Goal: Task Accomplishment & Management: Complete application form

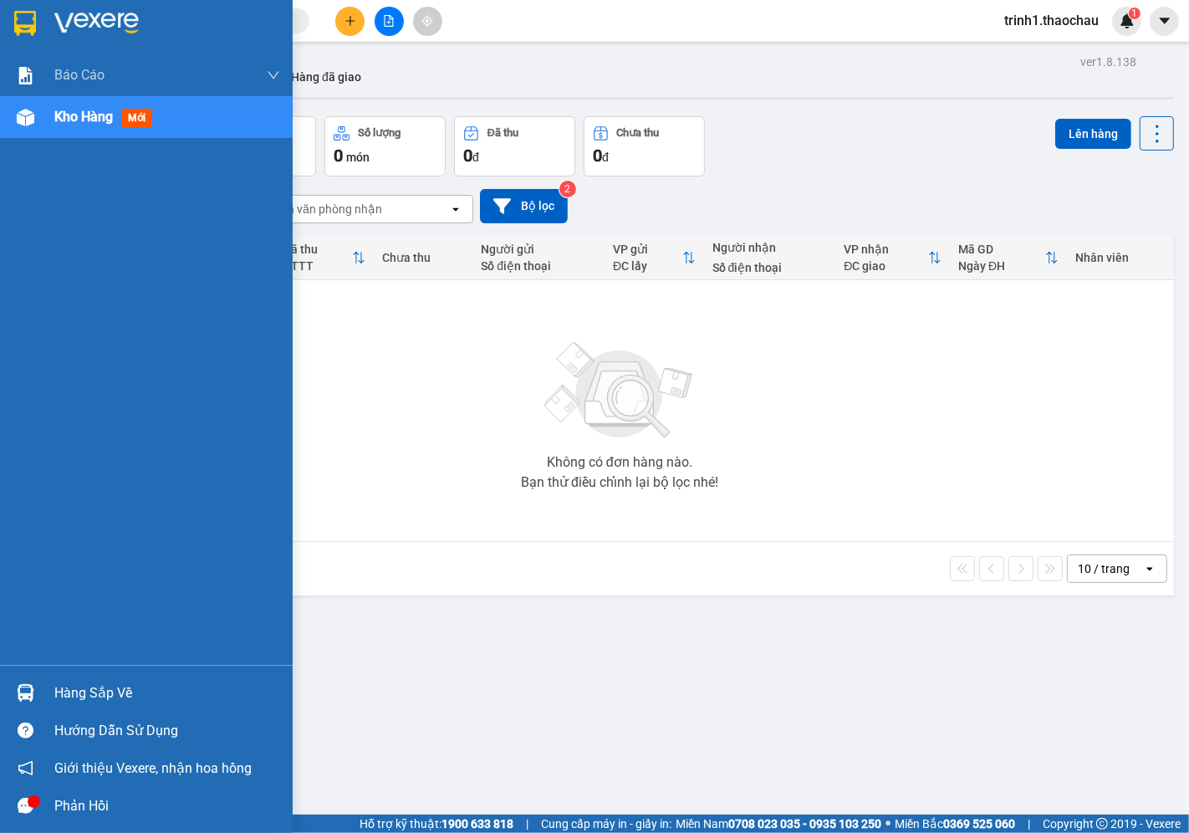
scroll to position [77, 0]
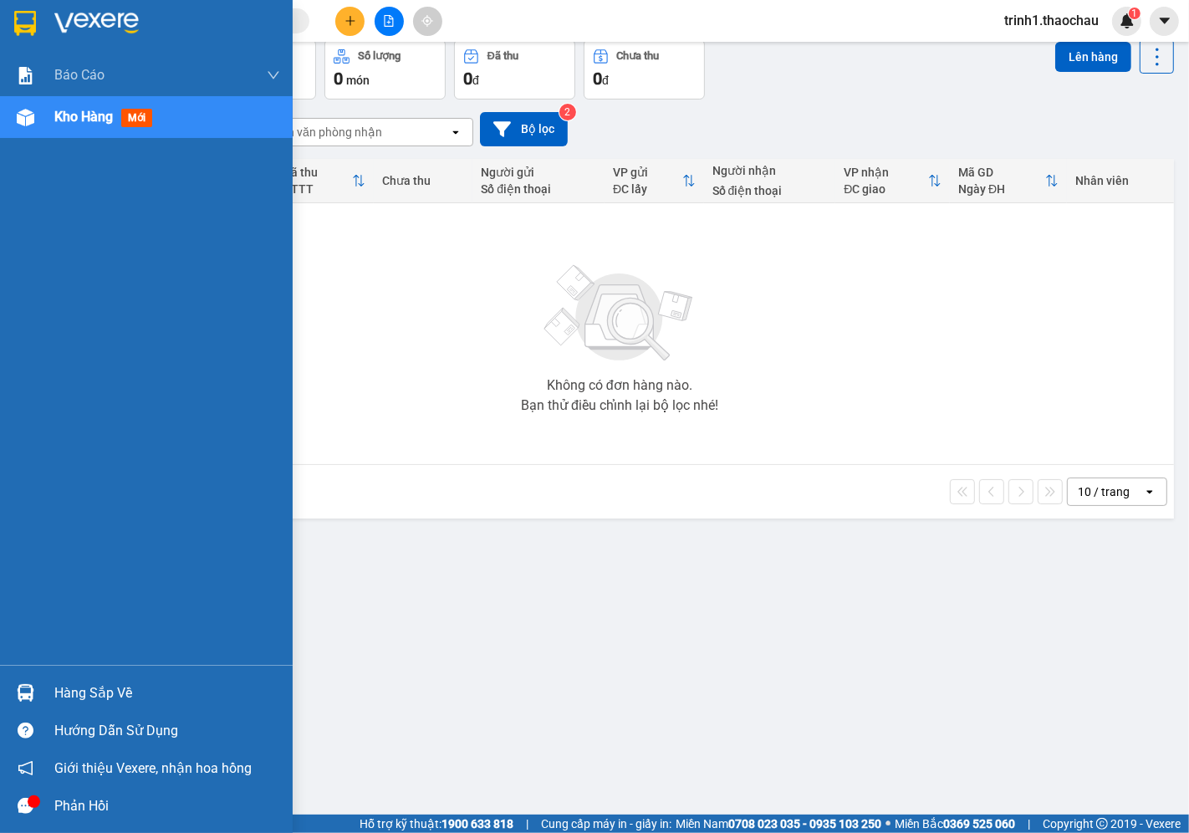
click at [84, 694] on div "Hàng sắp về" at bounding box center [167, 692] width 226 height 25
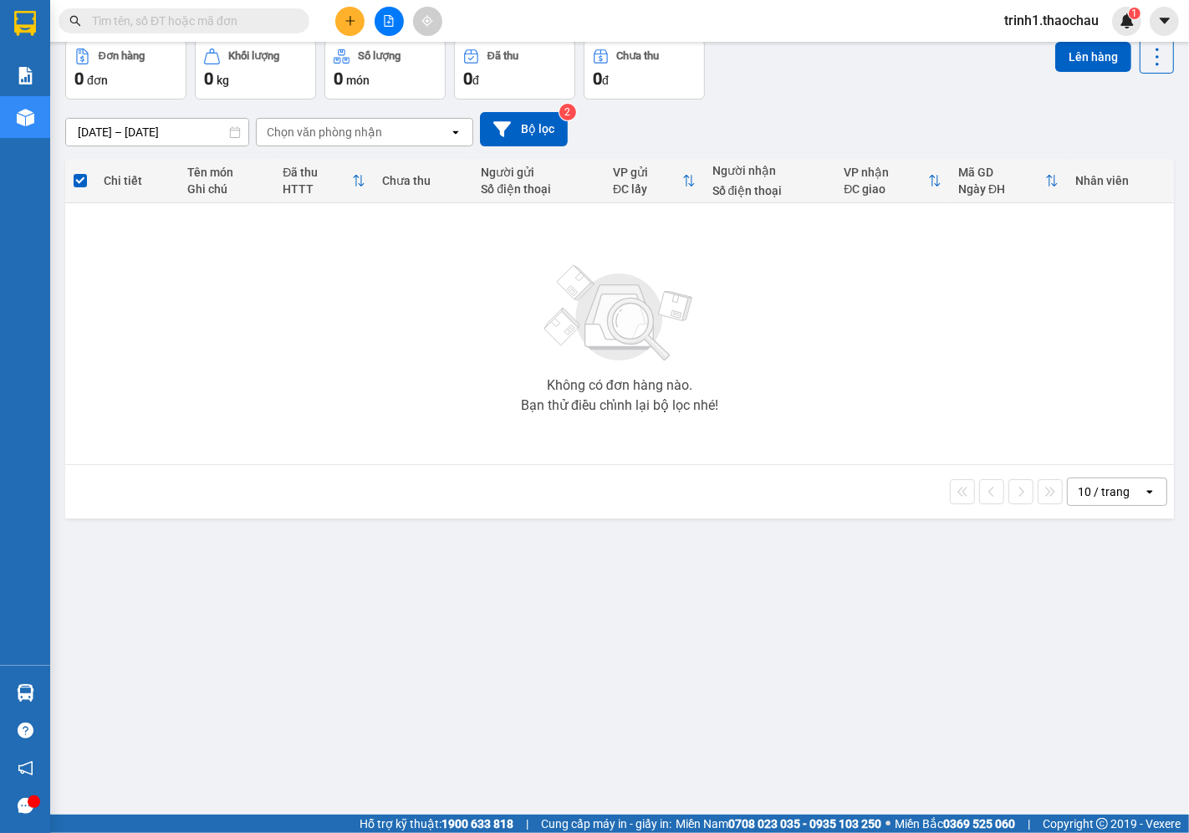
drag, startPoint x: 84, startPoint y: 694, endPoint x: 533, endPoint y: 548, distance: 471.9
click at [523, 527] on section "Kết quả tìm kiếm ( 0 ) Bộ lọc No Data trinh1.thaochau 1 Báo cáo Báo cáo dòng ti…" at bounding box center [594, 416] width 1189 height 833
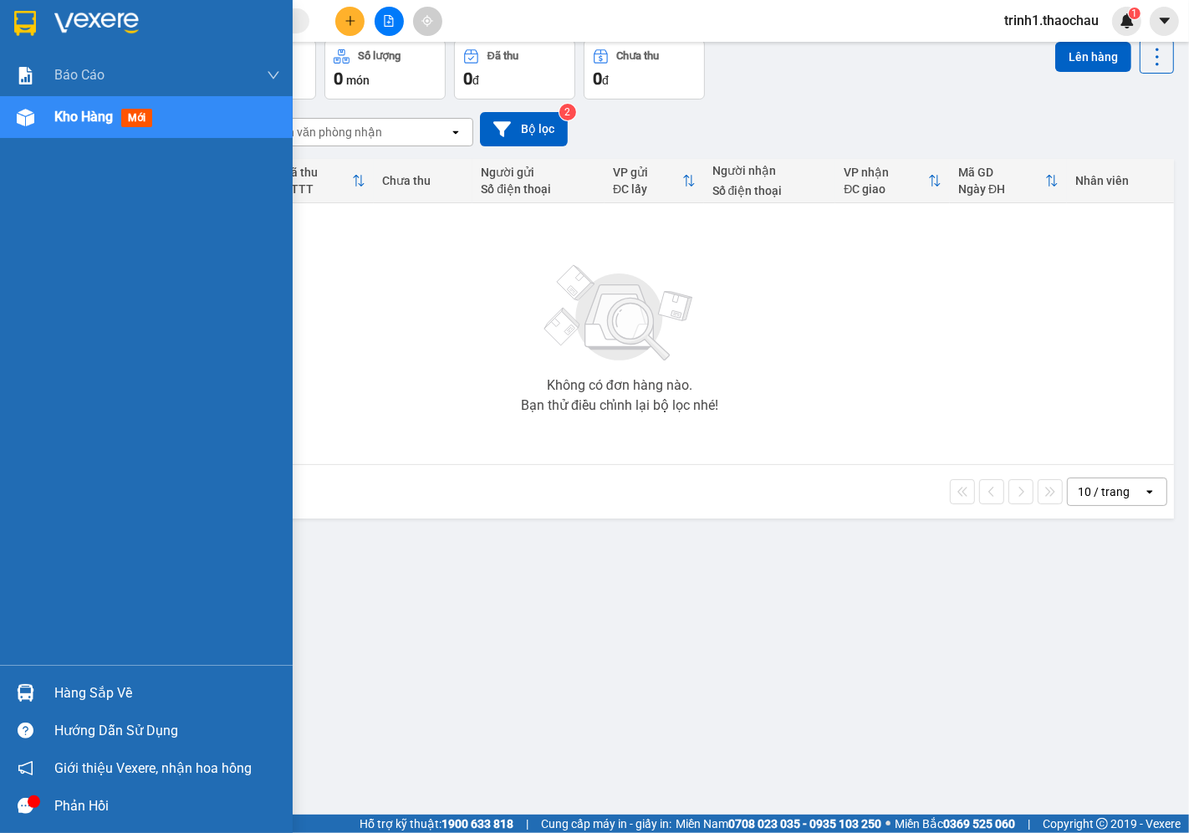
click at [115, 680] on div "Hàng sắp về" at bounding box center [167, 692] width 226 height 25
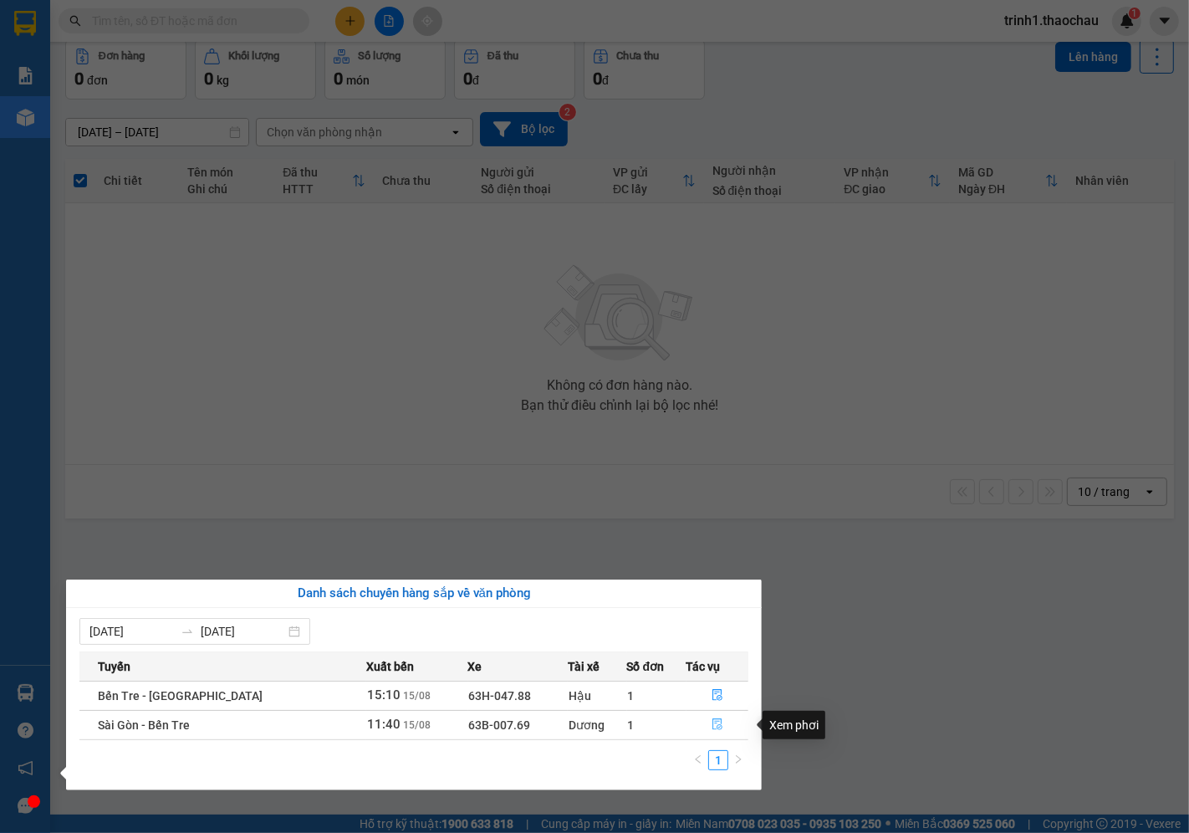
click at [711, 721] on icon "file-done" at bounding box center [717, 724] width 12 height 12
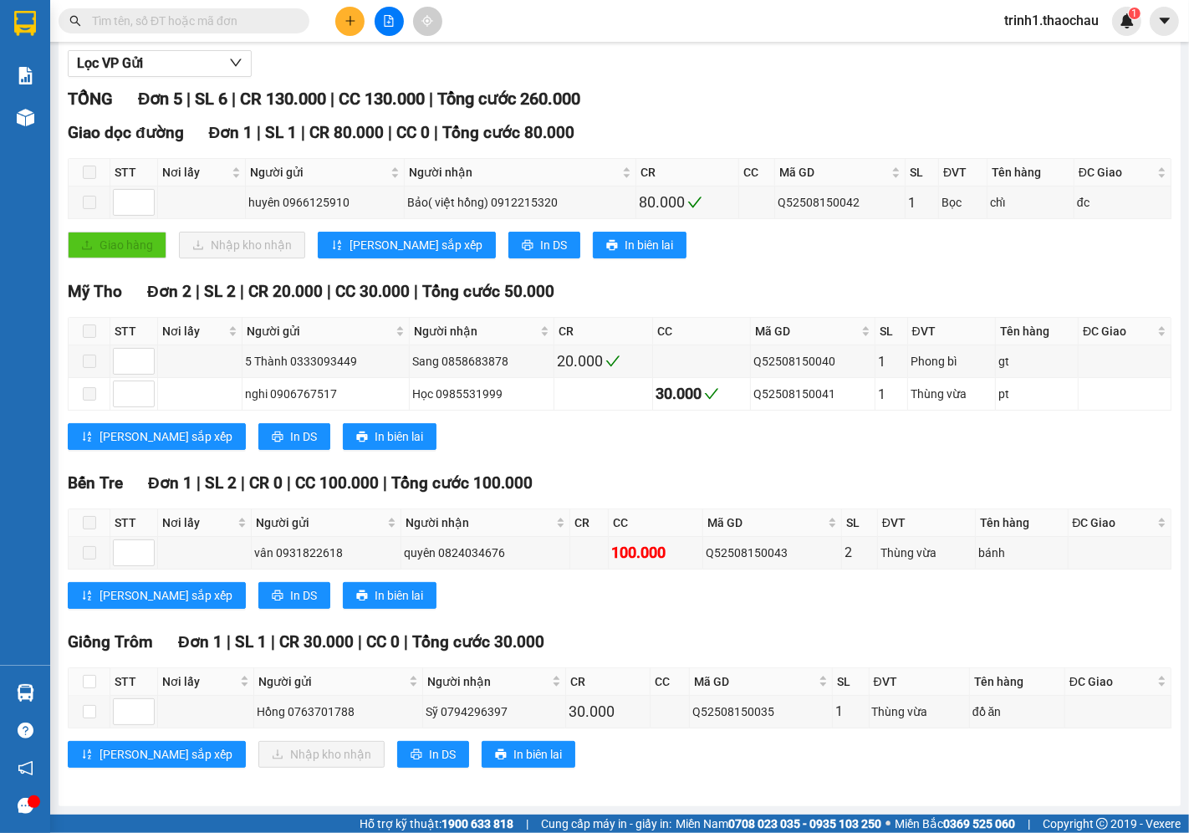
scroll to position [193, 0]
click at [86, 713] on input "checkbox" at bounding box center [89, 711] width 13 height 13
checkbox input "true"
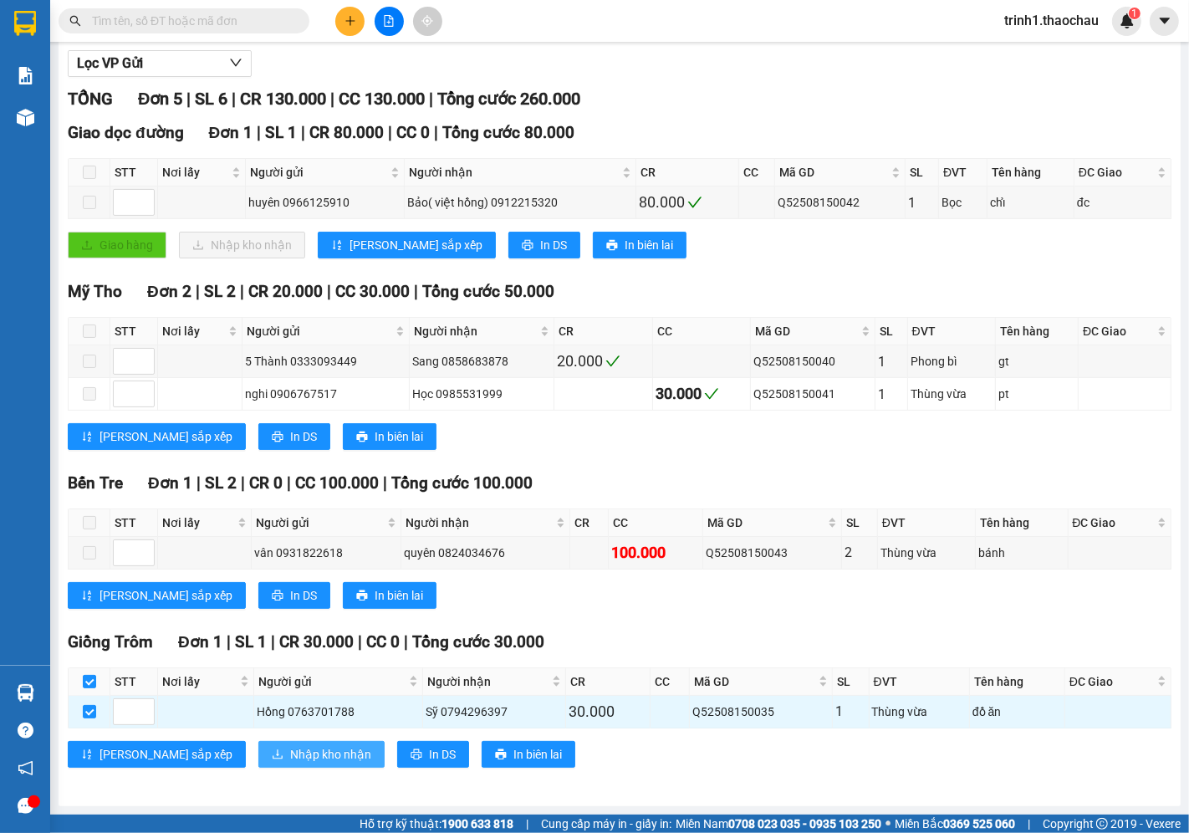
click at [290, 753] on span "Nhập kho nhận" at bounding box center [330, 754] width 81 height 18
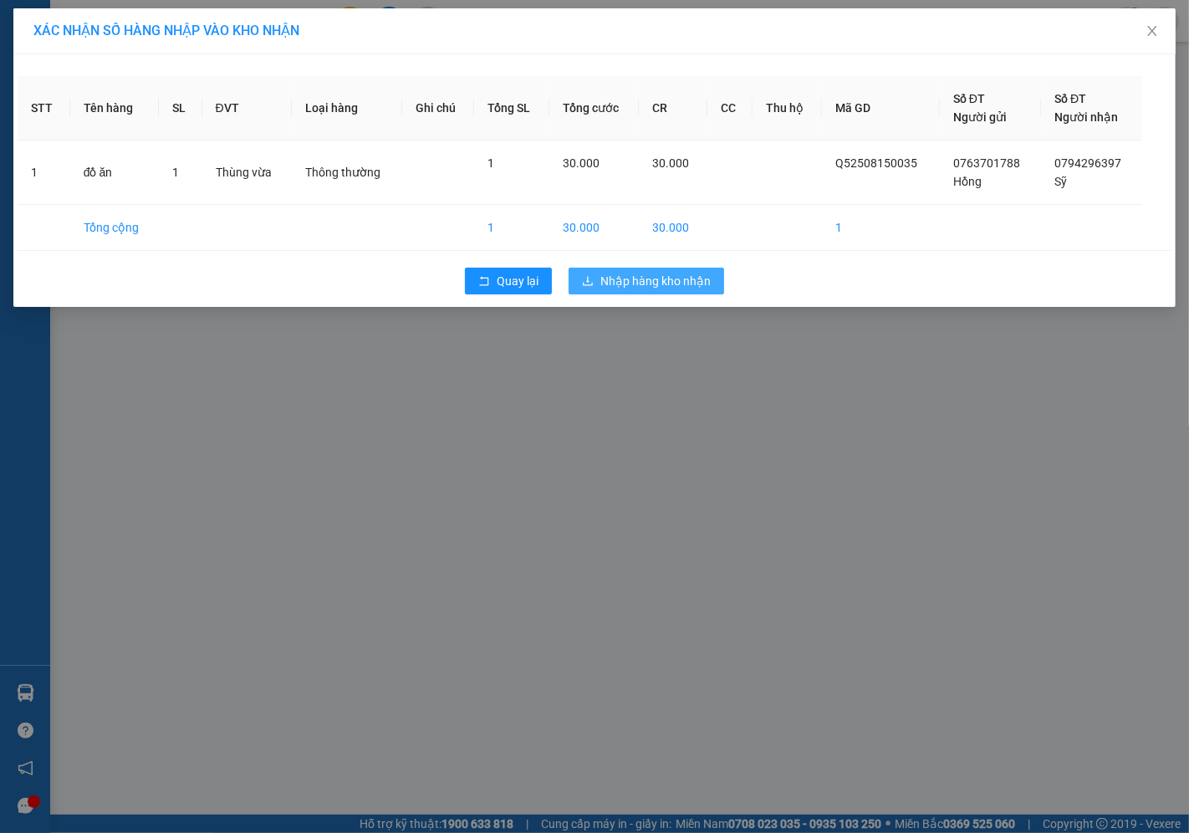
click at [635, 288] on span "Nhập hàng kho nhận" at bounding box center [655, 281] width 110 height 18
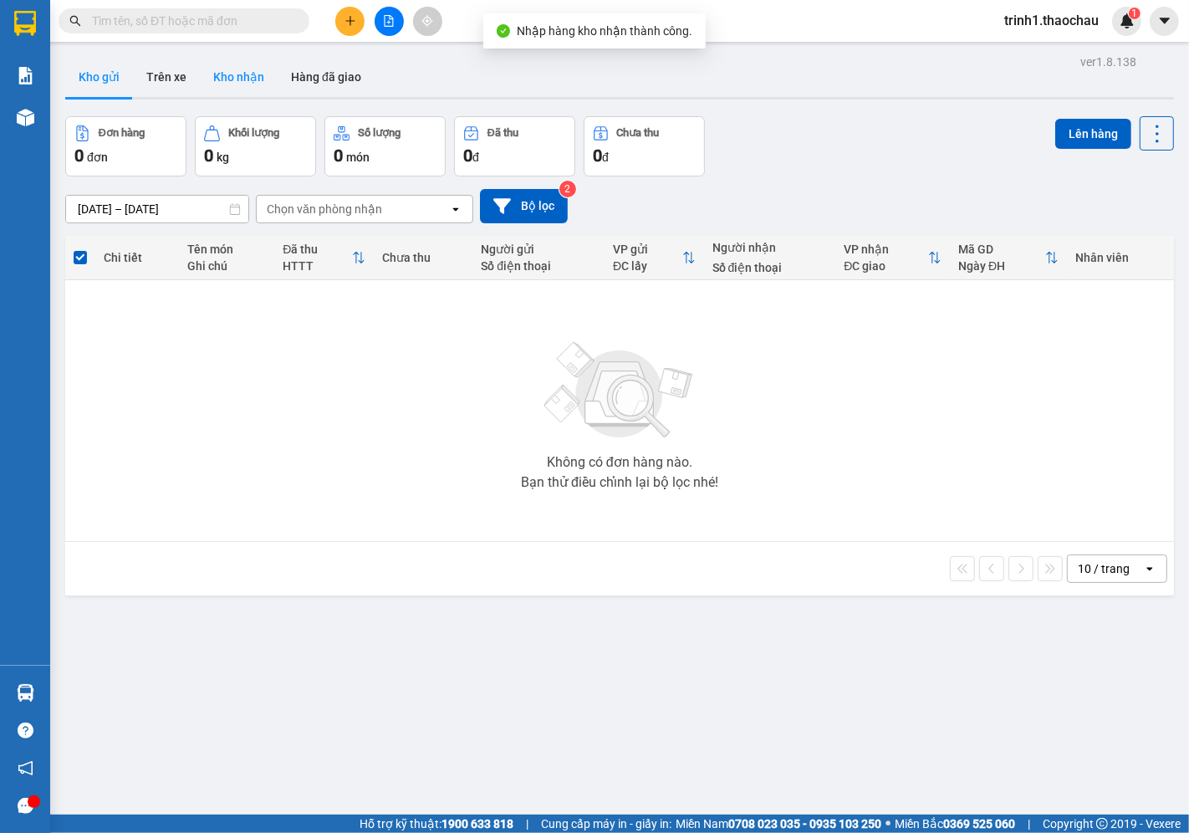
click at [223, 80] on button "Kho nhận" at bounding box center [239, 77] width 78 height 40
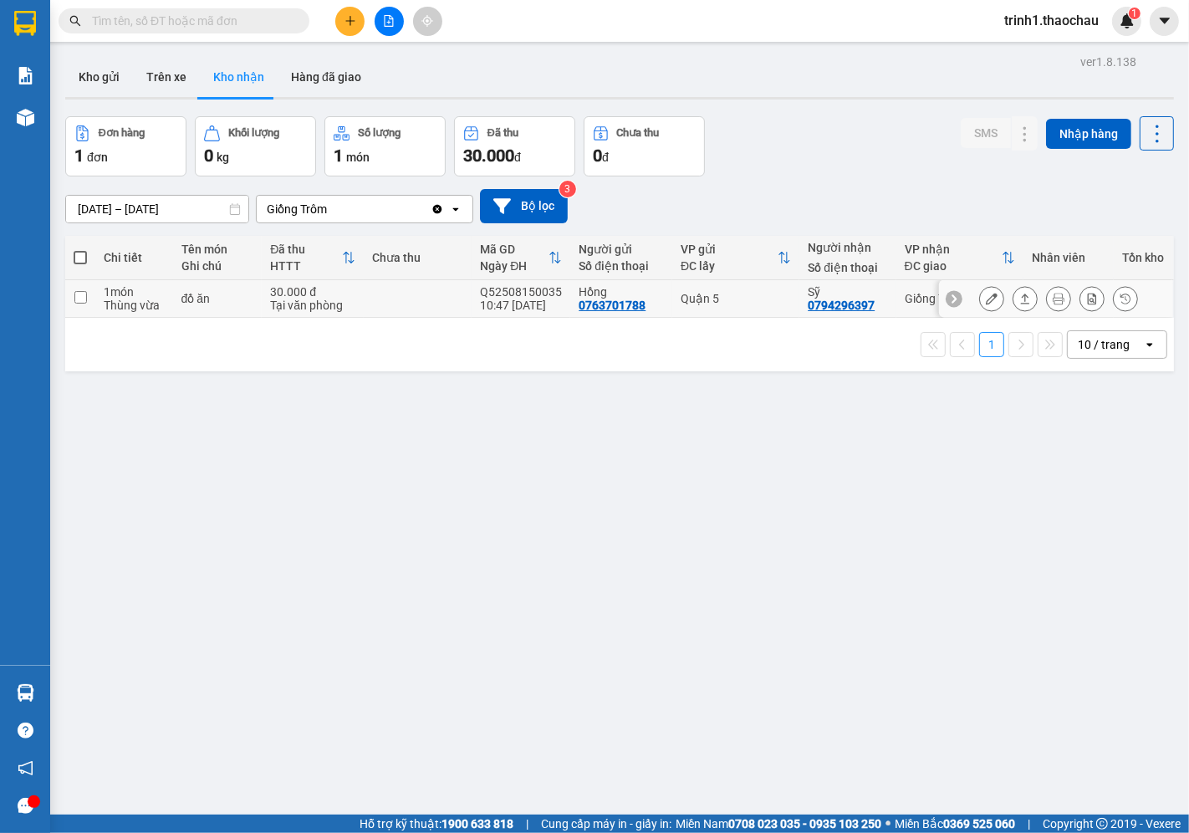
click at [80, 308] on td at bounding box center [80, 299] width 30 height 38
checkbox input "true"
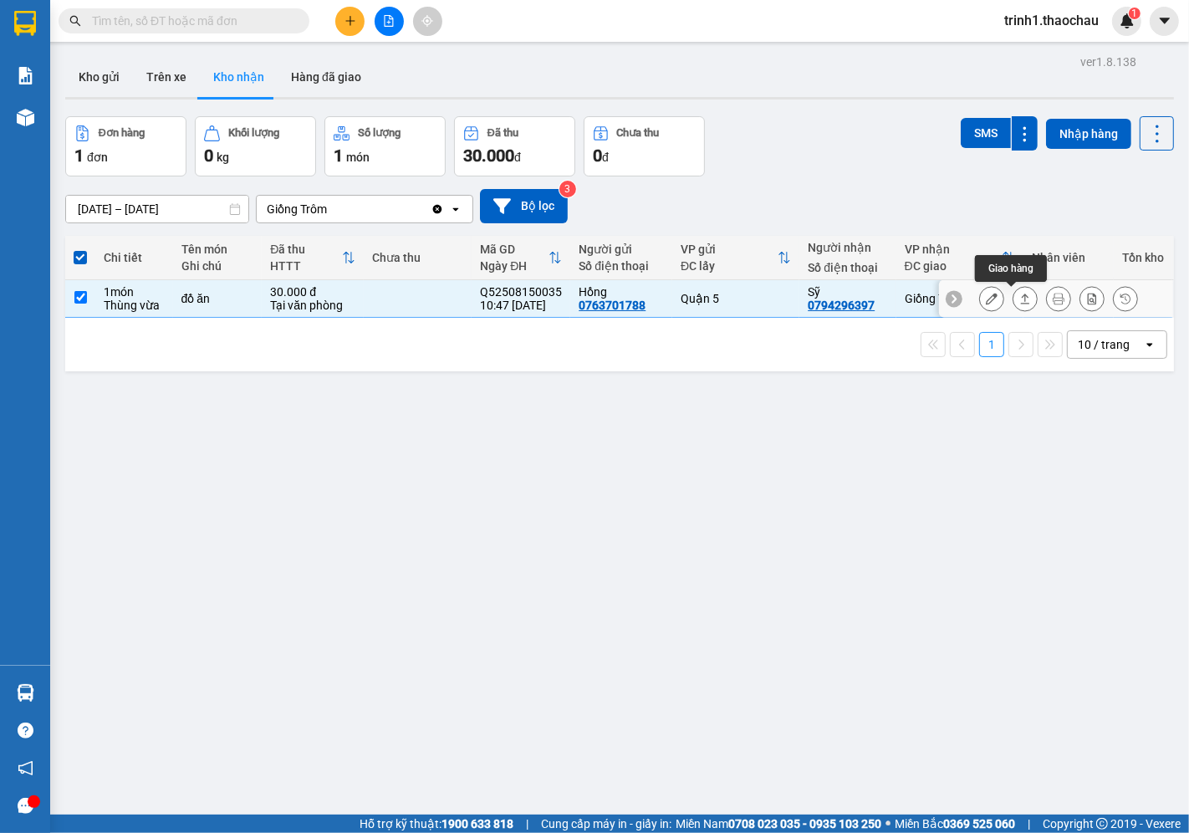
drag, startPoint x: 80, startPoint y: 308, endPoint x: 1010, endPoint y: 296, distance: 929.7
click at [1019, 296] on icon at bounding box center [1025, 299] width 12 height 12
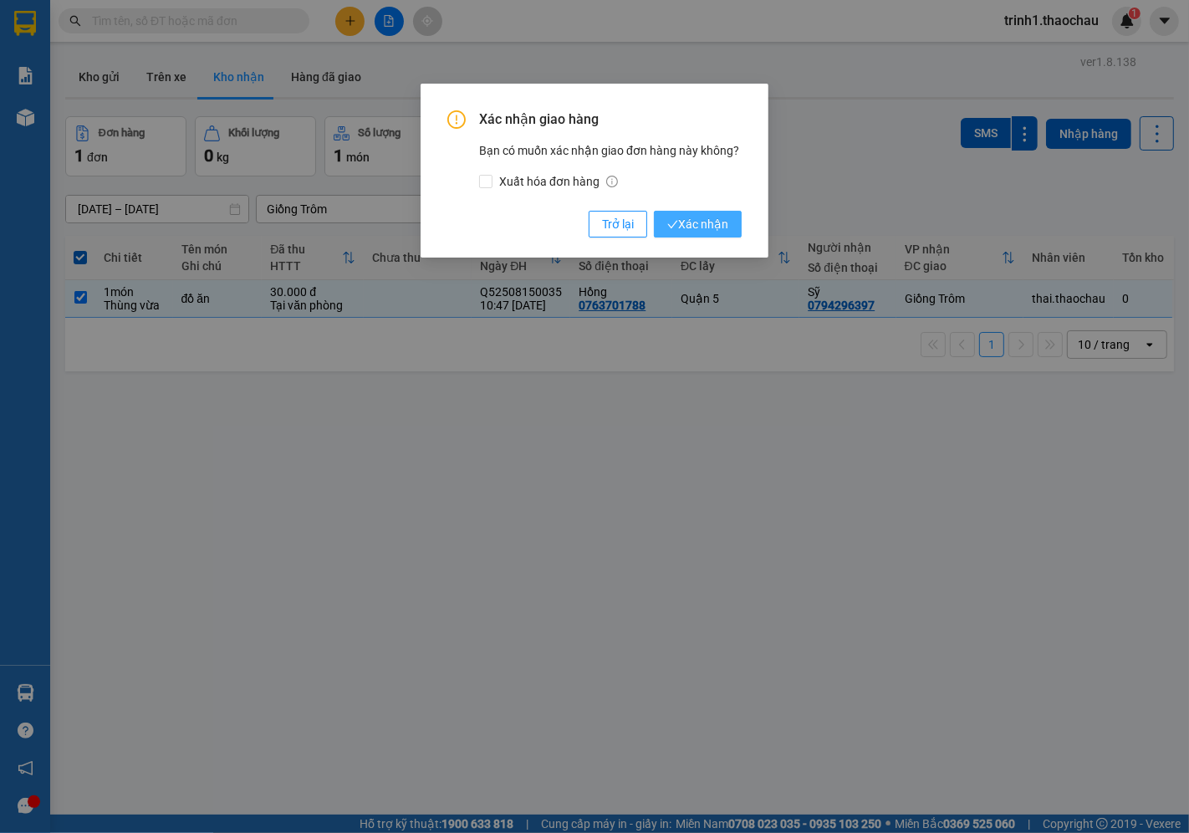
click at [711, 234] on button "Xác nhận" at bounding box center [698, 224] width 88 height 27
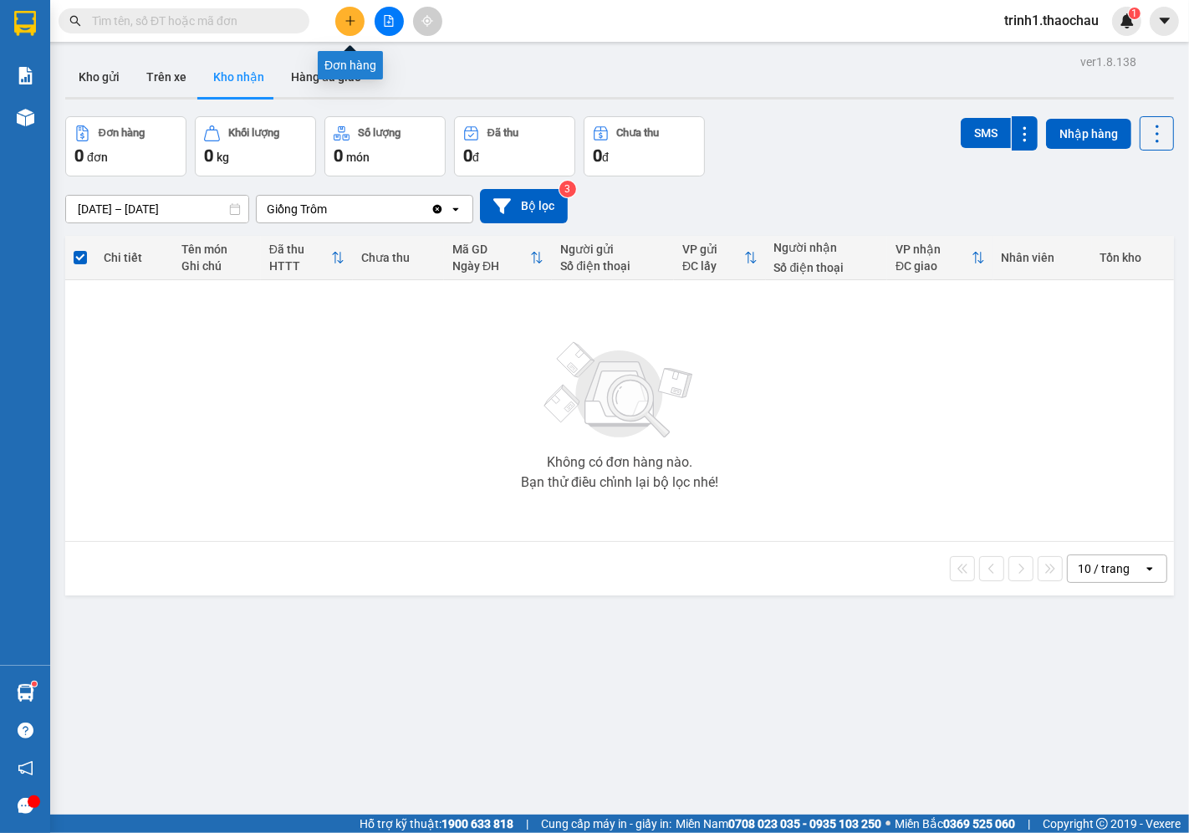
click at [344, 26] on icon "plus" at bounding box center [350, 21] width 12 height 12
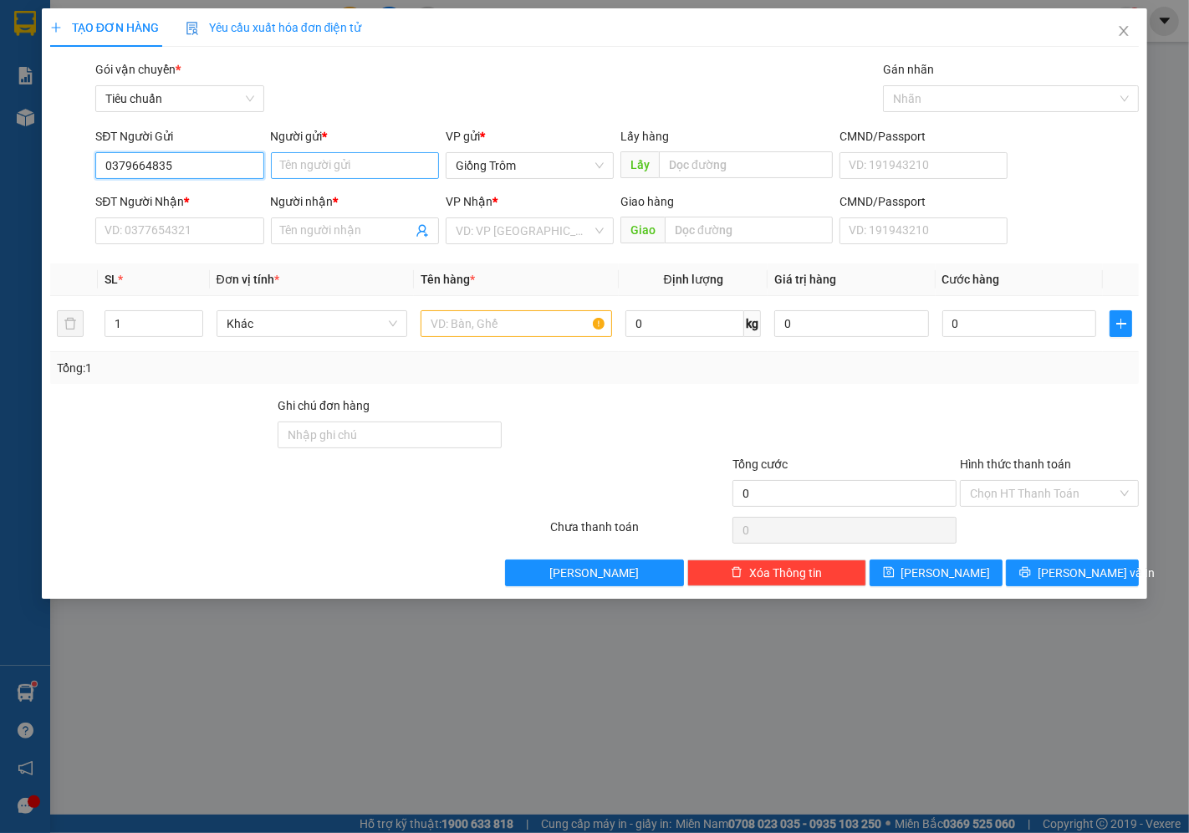
type input "0379664835"
click at [347, 172] on input "Người gửi *" at bounding box center [355, 165] width 168 height 27
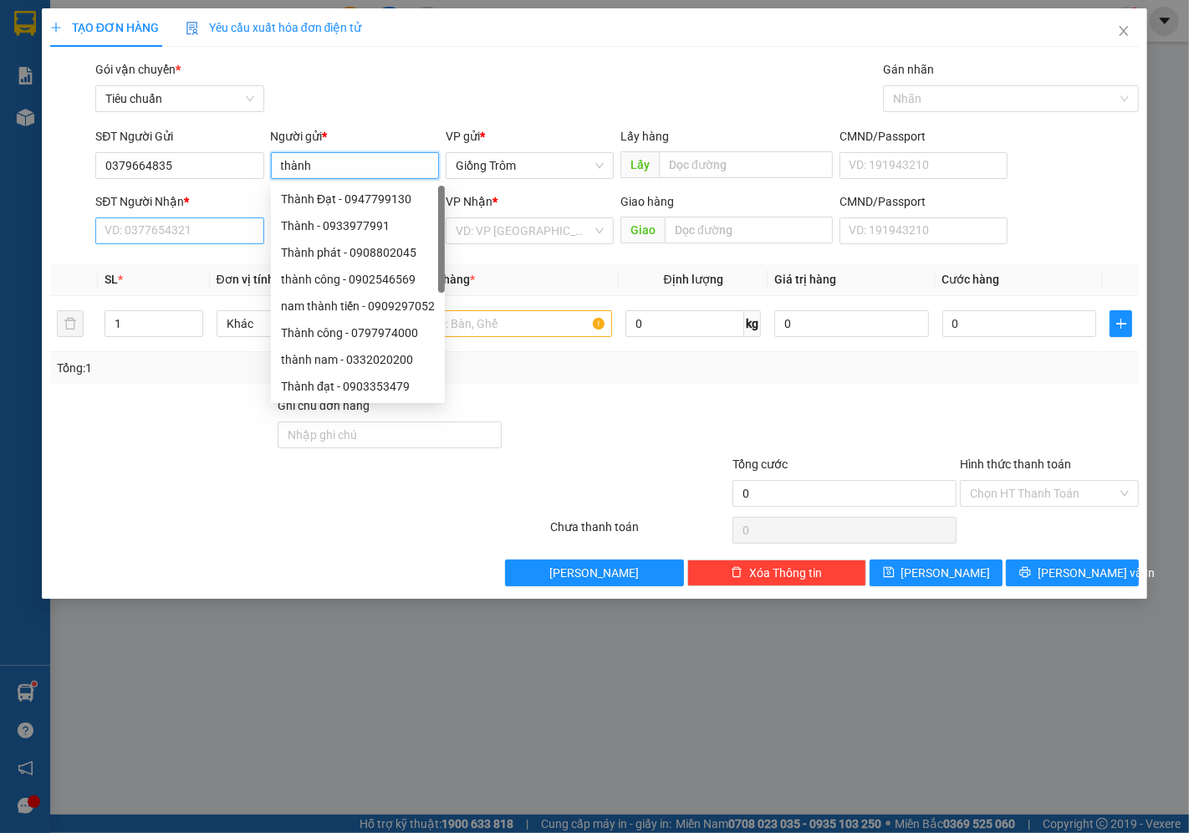
type input "thành"
click at [128, 223] on input "SĐT Người Nhận *" at bounding box center [179, 230] width 168 height 27
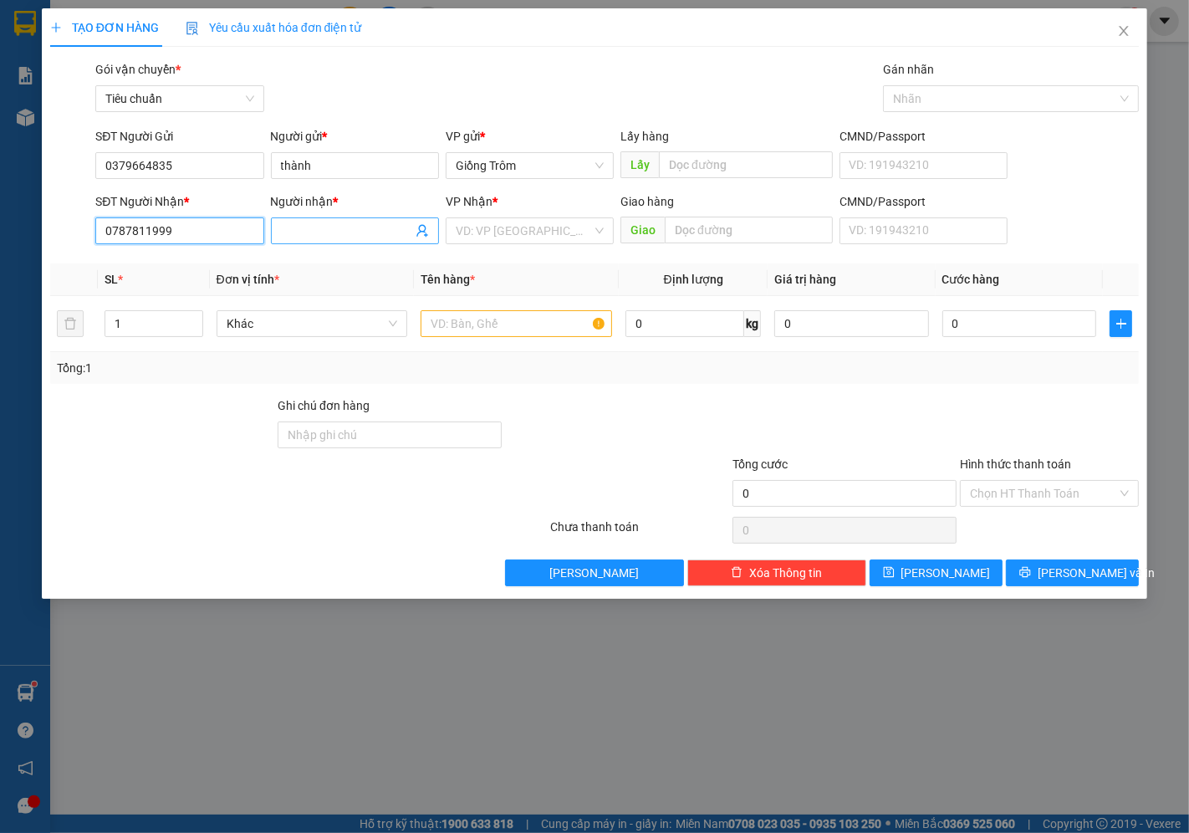
type input "0787811999"
click at [313, 234] on input "Người nhận *" at bounding box center [346, 231] width 131 height 18
type input "tú vy"
click at [490, 227] on input "search" at bounding box center [524, 230] width 136 height 25
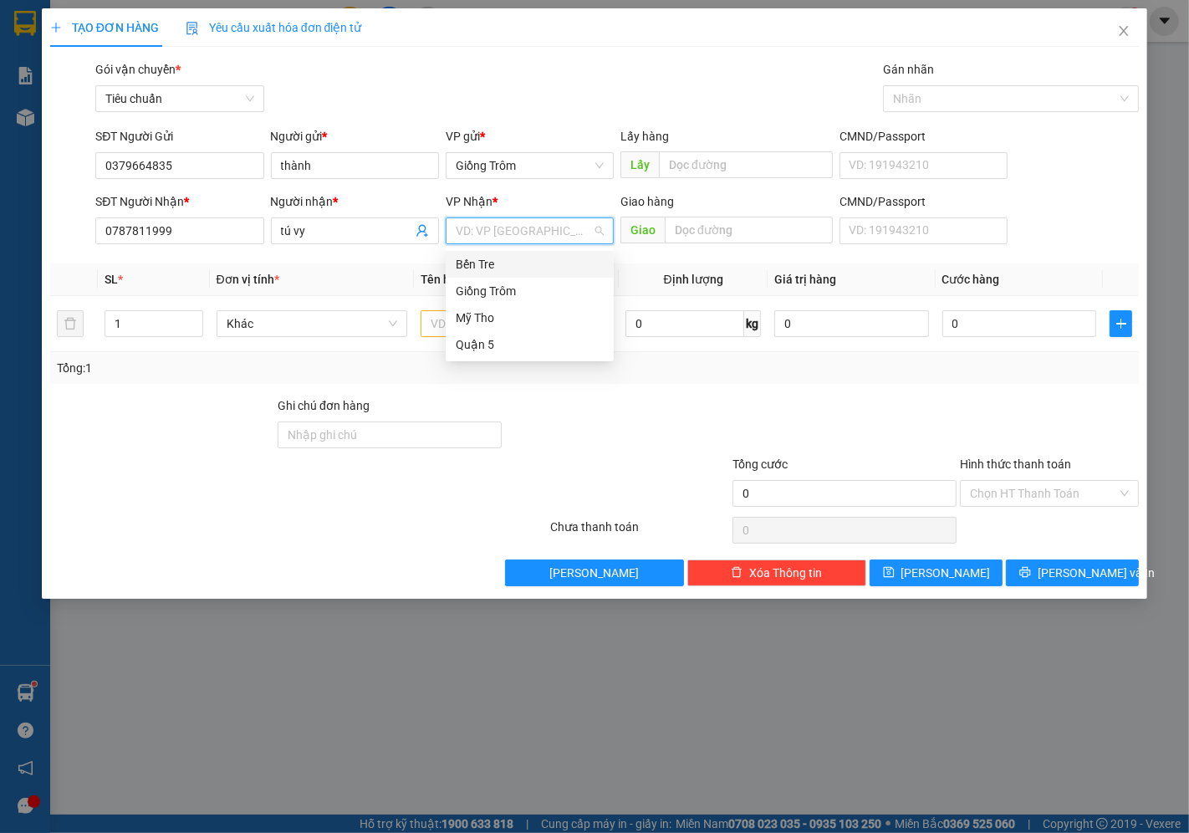
click at [480, 222] on input "search" at bounding box center [524, 230] width 136 height 25
drag, startPoint x: 481, startPoint y: 227, endPoint x: 490, endPoint y: 231, distance: 10.1
click at [482, 227] on input "search" at bounding box center [524, 230] width 136 height 25
click at [498, 230] on input "search" at bounding box center [524, 230] width 136 height 25
click at [498, 264] on div "Bến Tre" at bounding box center [530, 264] width 148 height 18
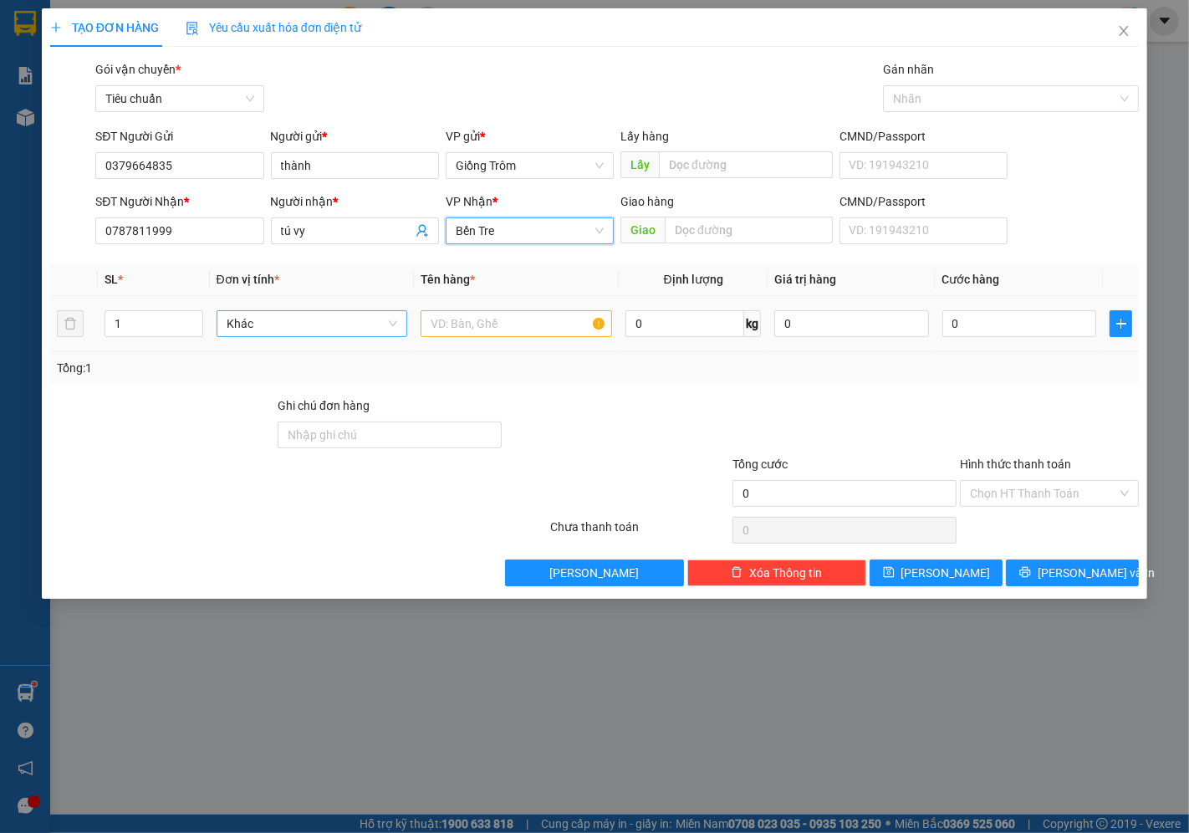
click at [314, 312] on span "Khác" at bounding box center [312, 323] width 171 height 25
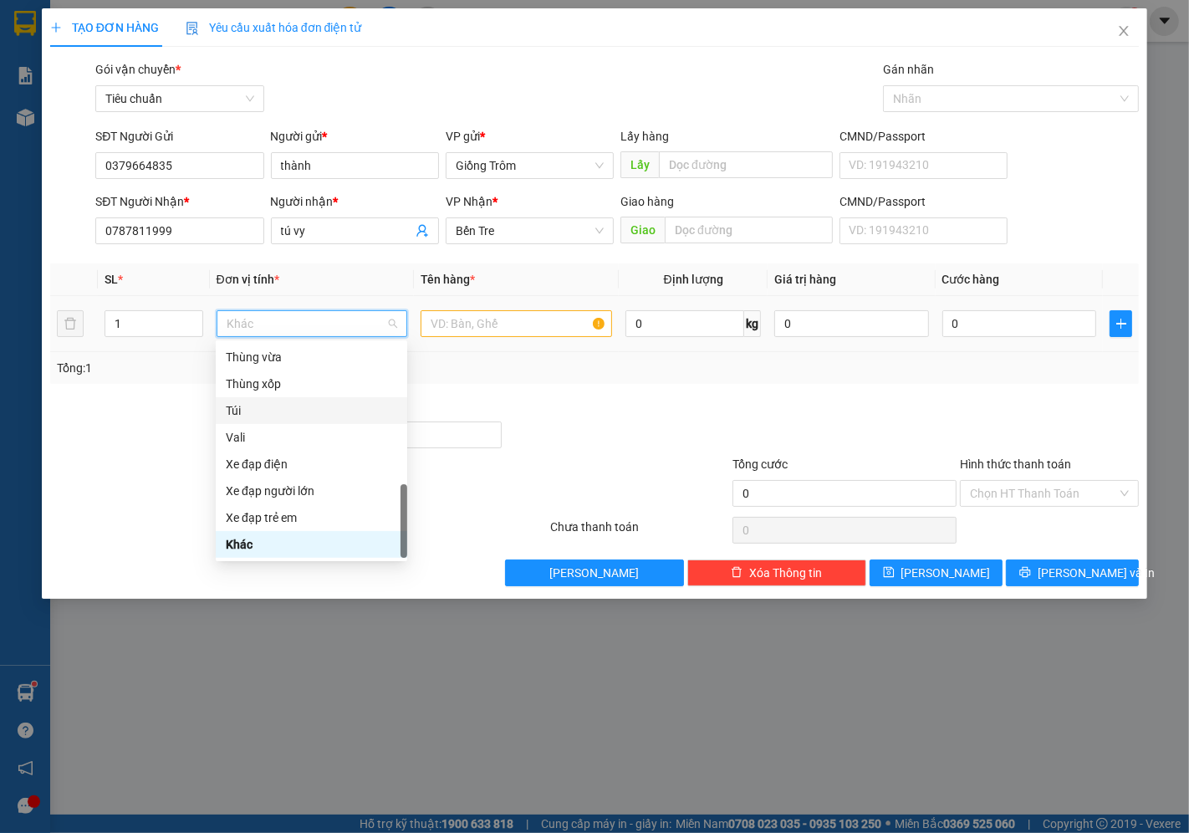
click at [268, 412] on div "Túi" at bounding box center [311, 410] width 171 height 18
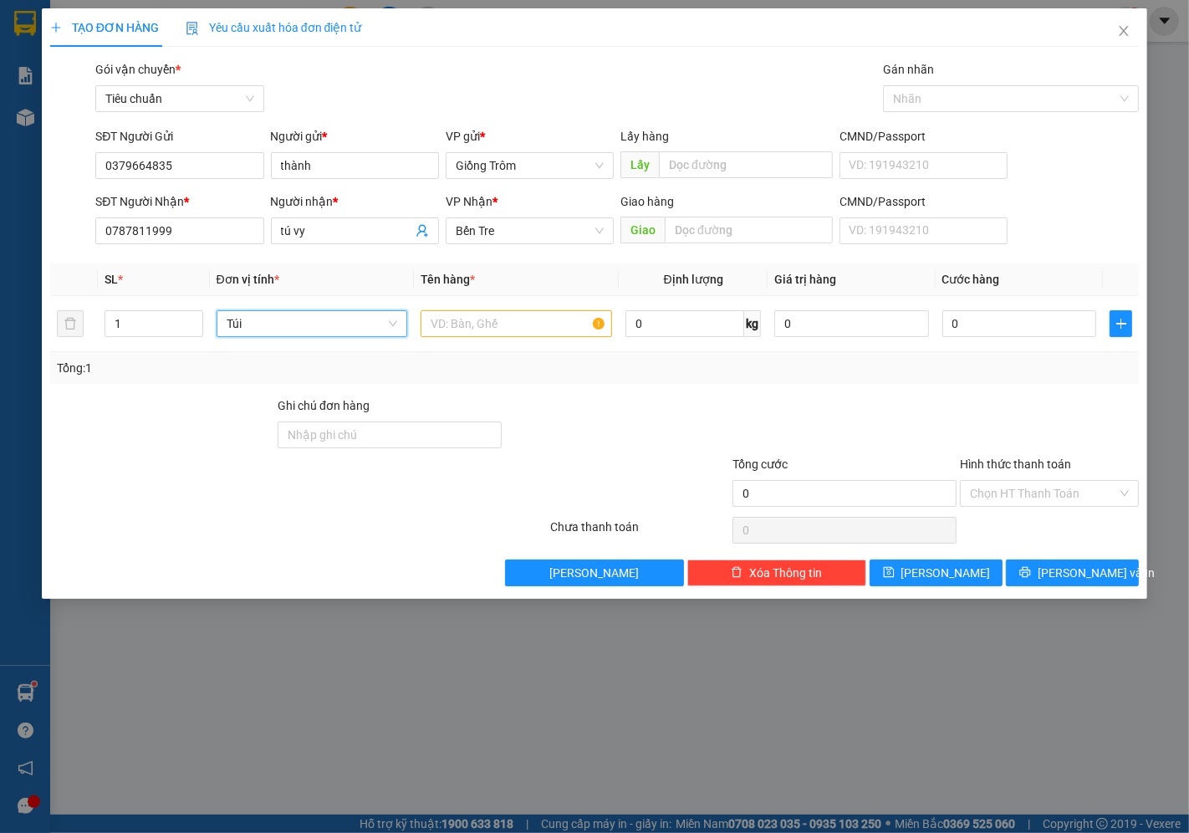
drag, startPoint x: 261, startPoint y: 324, endPoint x: 157, endPoint y: 355, distance: 108.4
click at [157, 355] on div "SL * Đơn vị tính * Tên hàng * Định lượng Giá trị hàng Cước hàng 1 Túi Túi 0 kg …" at bounding box center [594, 323] width 1088 height 120
click at [283, 332] on span "Túi" at bounding box center [312, 323] width 171 height 25
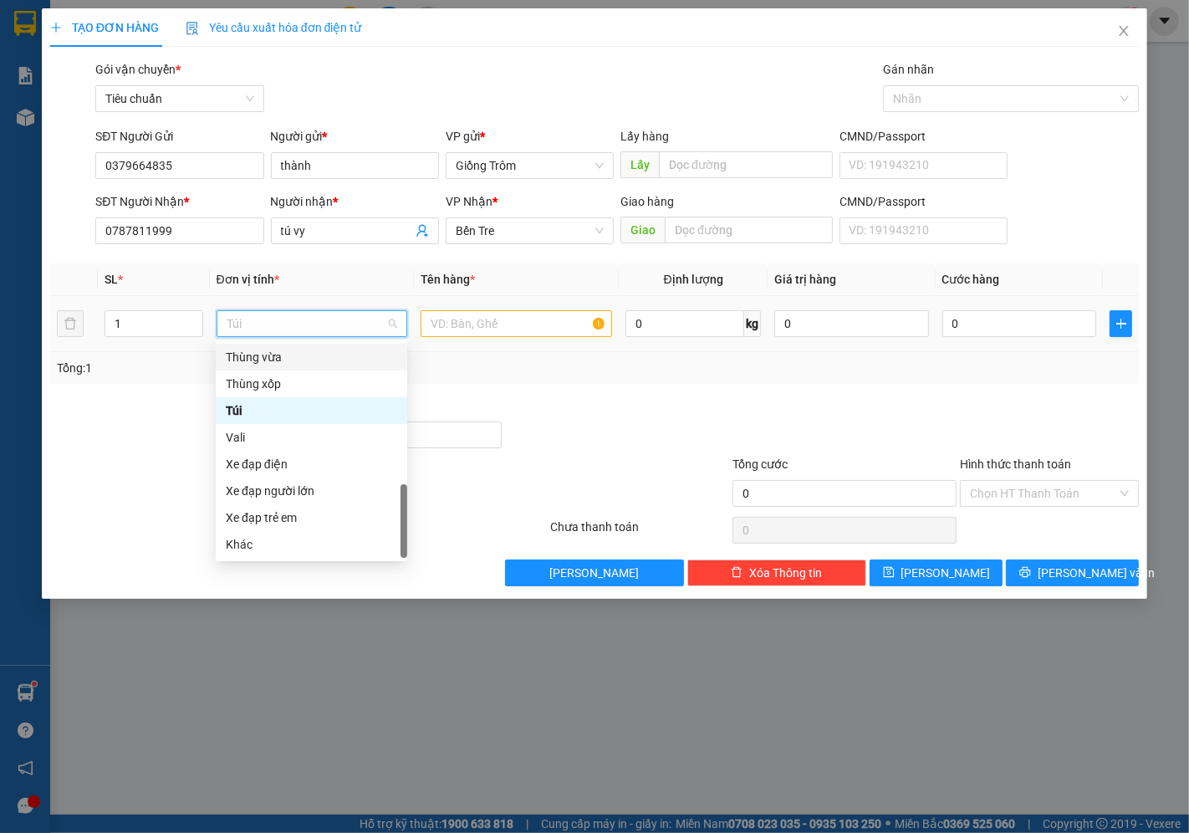
type input "b"
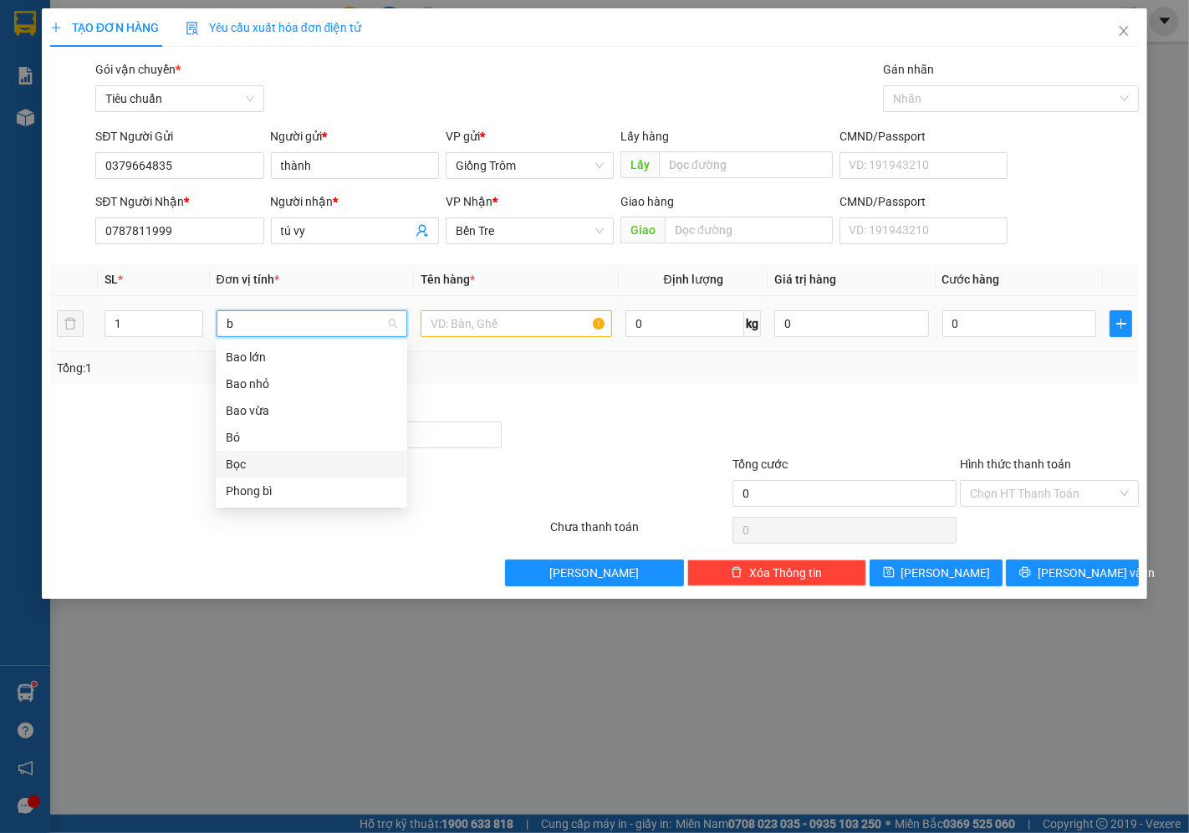
click at [249, 462] on div "Bọc" at bounding box center [311, 464] width 171 height 18
click at [522, 330] on input "text" at bounding box center [515, 323] width 191 height 27
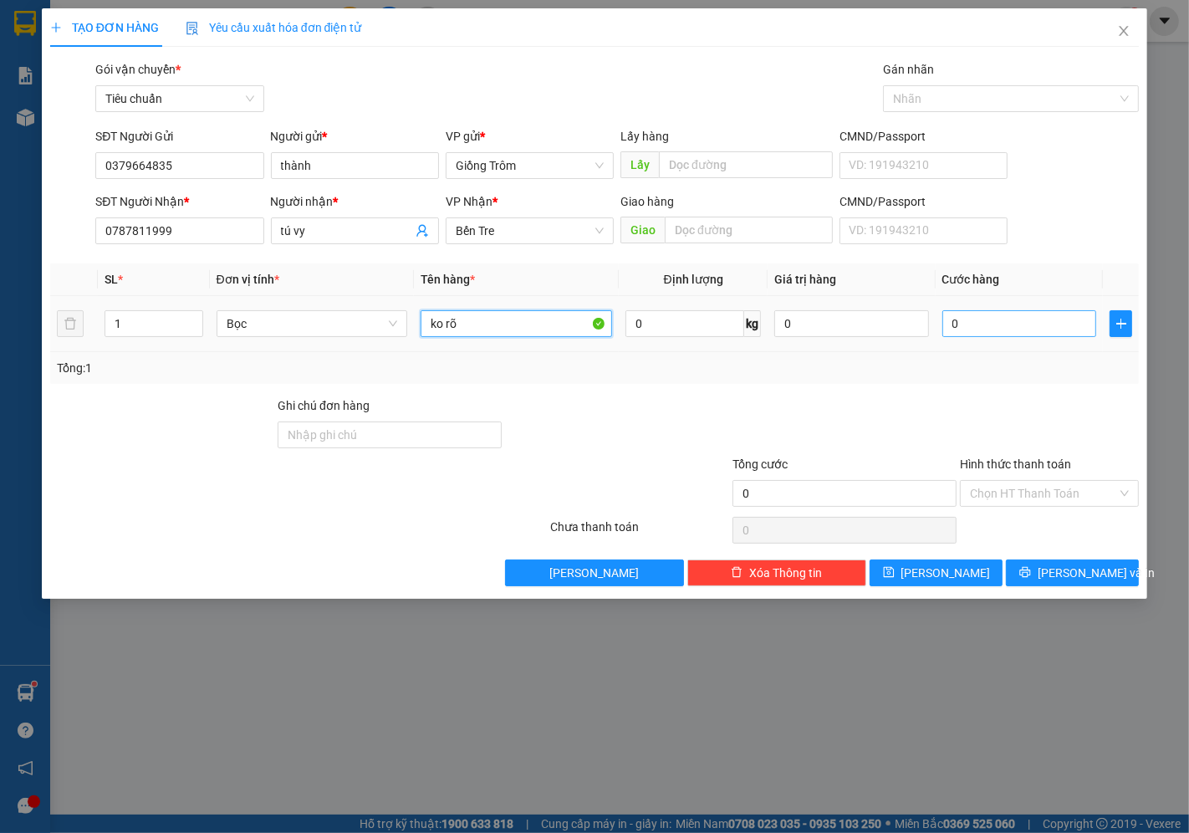
type input "ko rõ"
click at [1020, 320] on input "0" at bounding box center [1019, 323] width 154 height 27
type input "2"
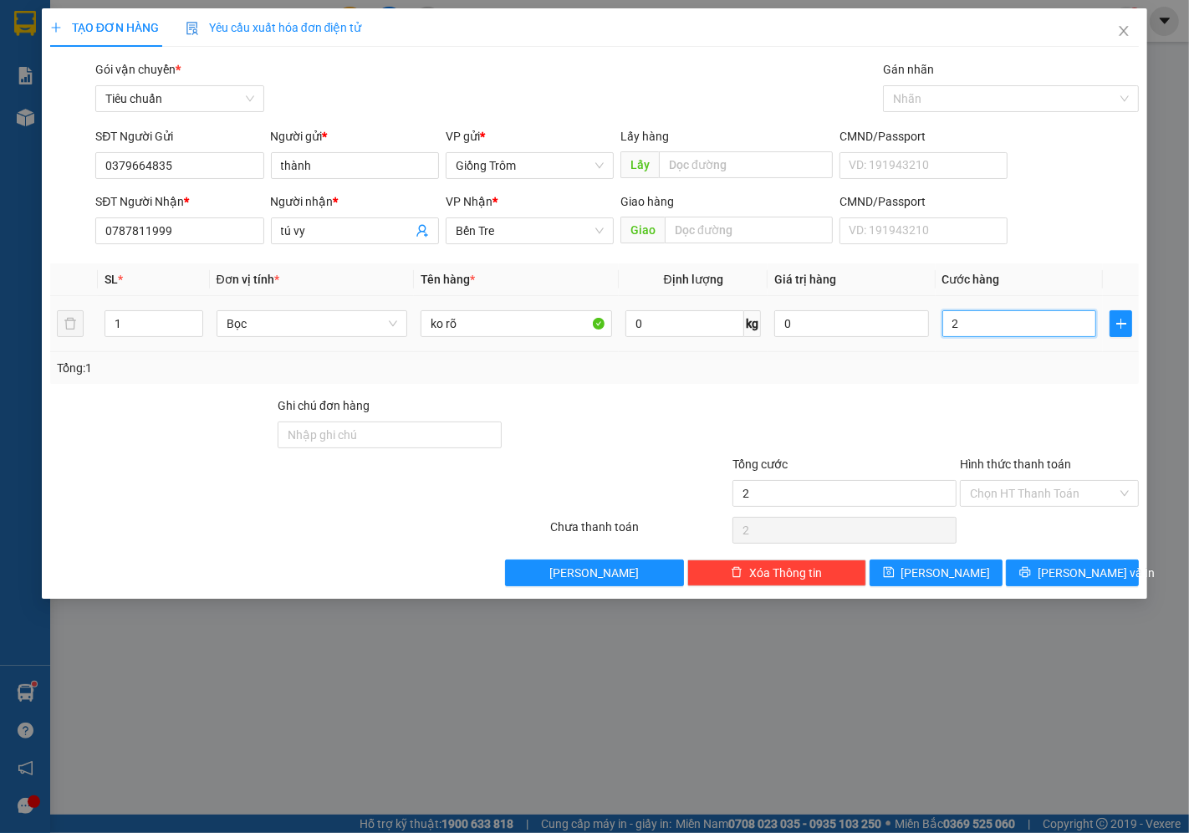
type input "20"
type input "20.000"
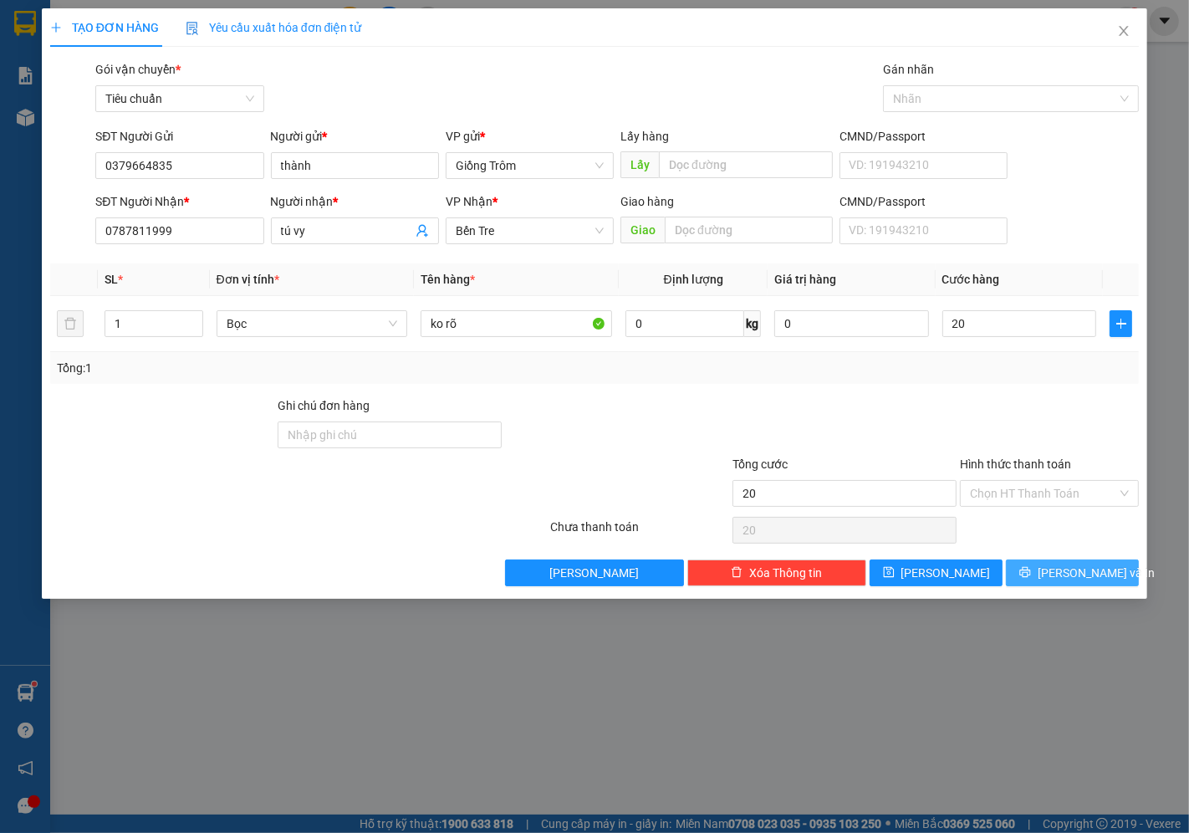
type input "20.000"
click at [1067, 575] on span "[PERSON_NAME] và In" at bounding box center [1095, 572] width 117 height 18
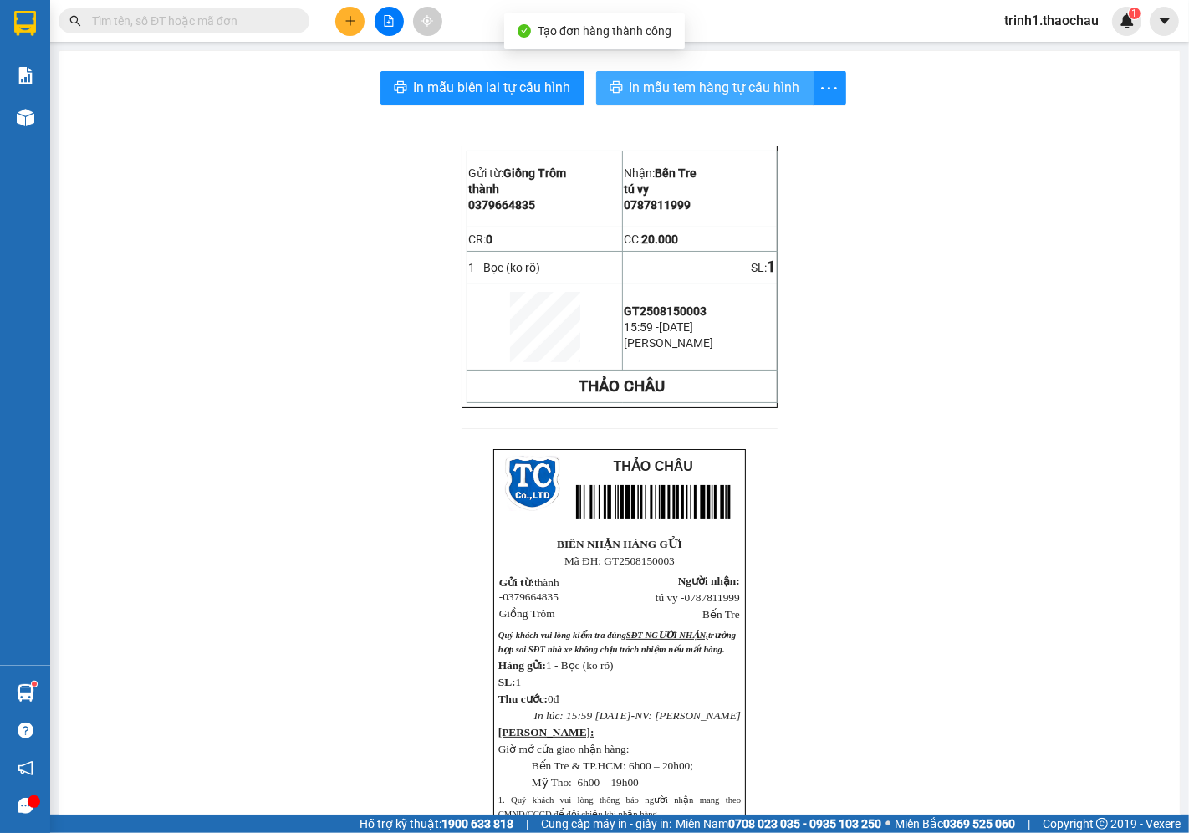
click at [745, 103] on button "In mẫu tem hàng tự cấu hình" at bounding box center [704, 87] width 217 height 33
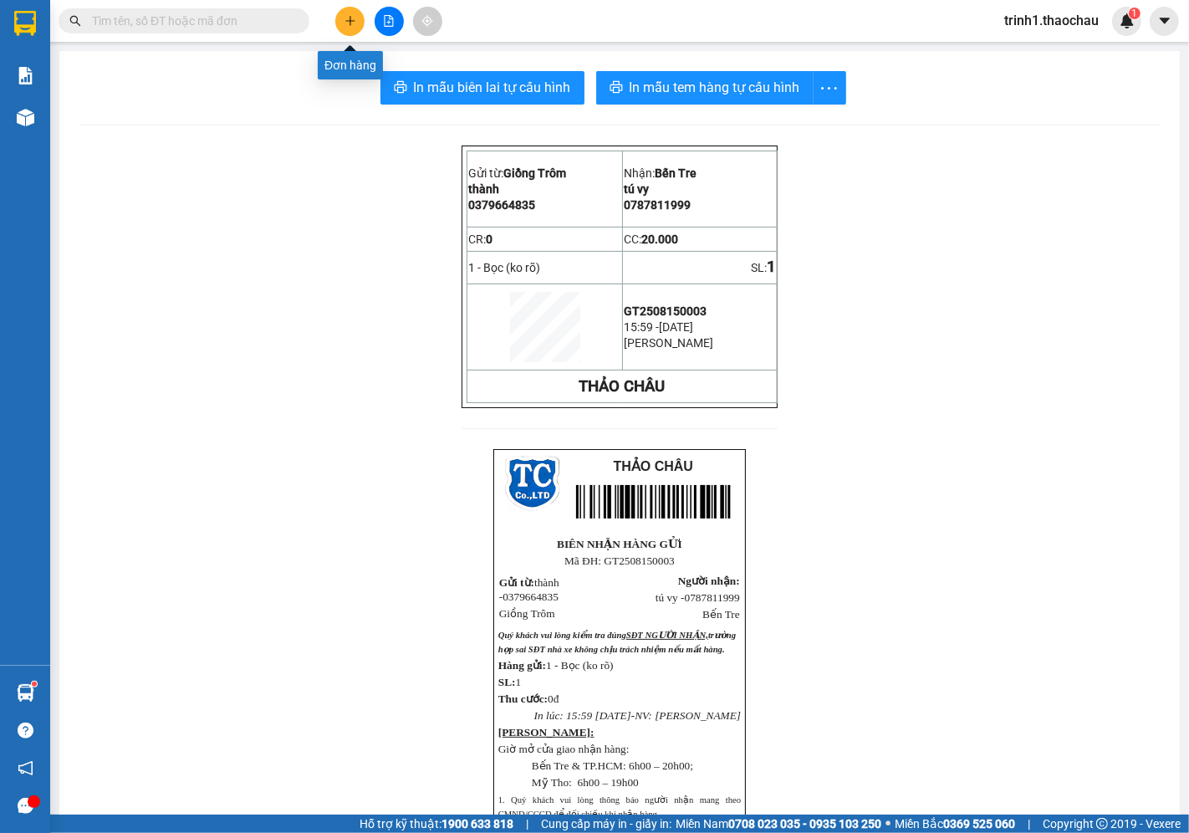
click at [346, 22] on icon "plus" at bounding box center [350, 21] width 12 height 12
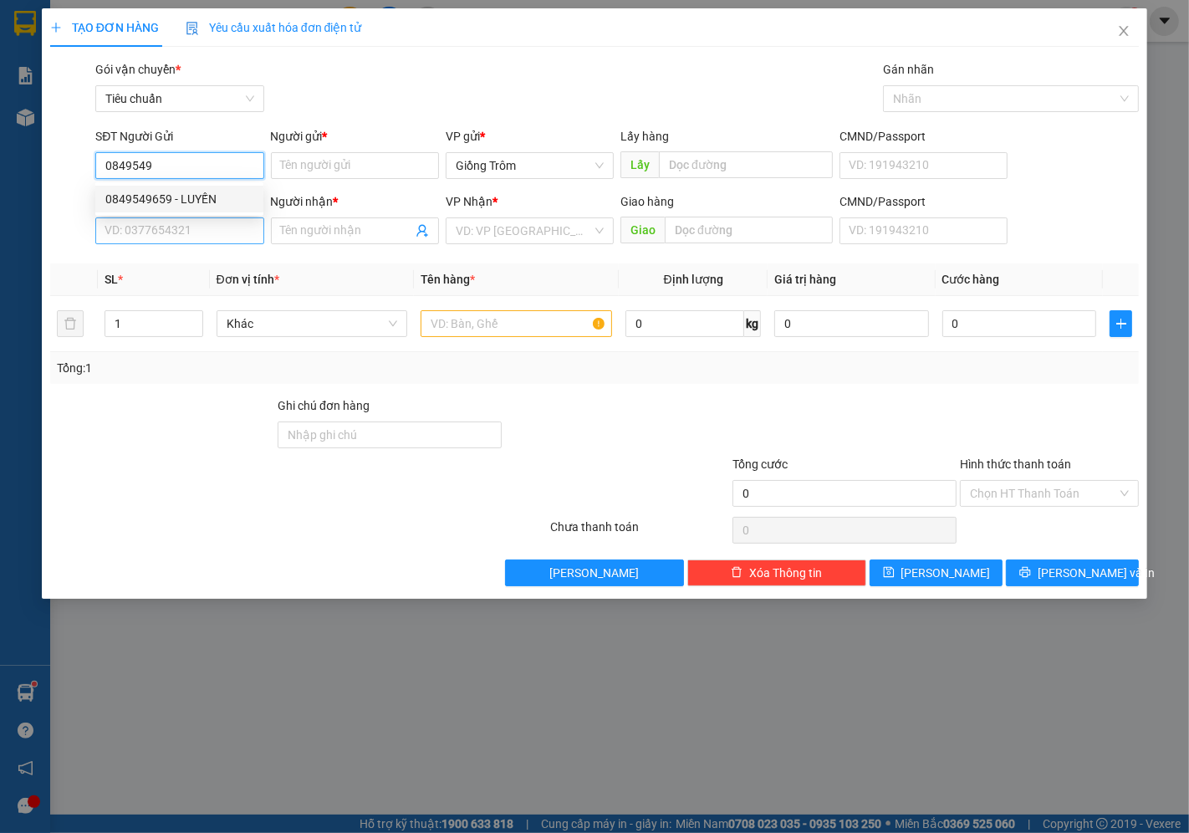
drag, startPoint x: 206, startPoint y: 197, endPoint x: 206, endPoint y: 218, distance: 20.9
click at [206, 198] on div "0849549659 - LUYẾN" at bounding box center [179, 199] width 148 height 18
type input "0849549659"
type input "LUYẾN"
type input "0849549659"
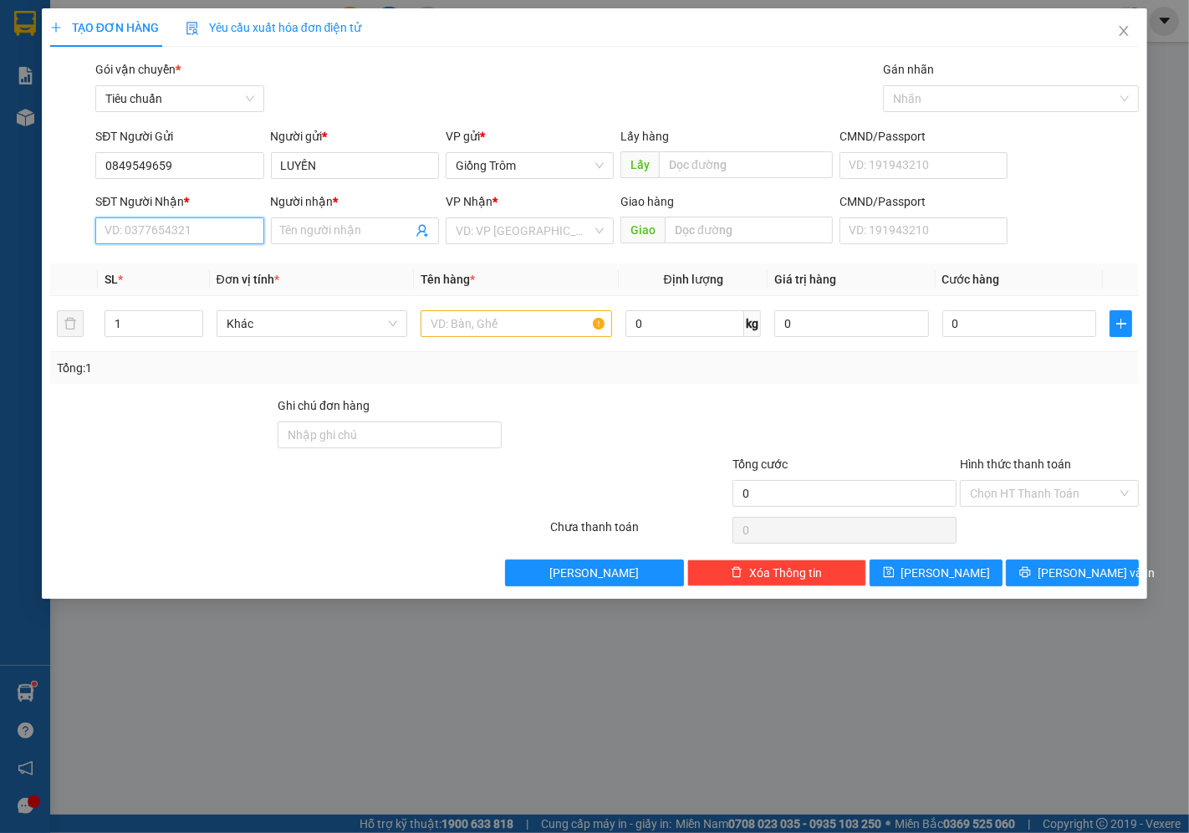
click at [205, 238] on input "SĐT Người Nhận *" at bounding box center [179, 230] width 168 height 27
click at [186, 288] on div "0942443805 - Phúc" at bounding box center [179, 291] width 148 height 18
type input "0942443805"
type input "Phúc"
click at [282, 319] on span "Khác" at bounding box center [312, 323] width 171 height 25
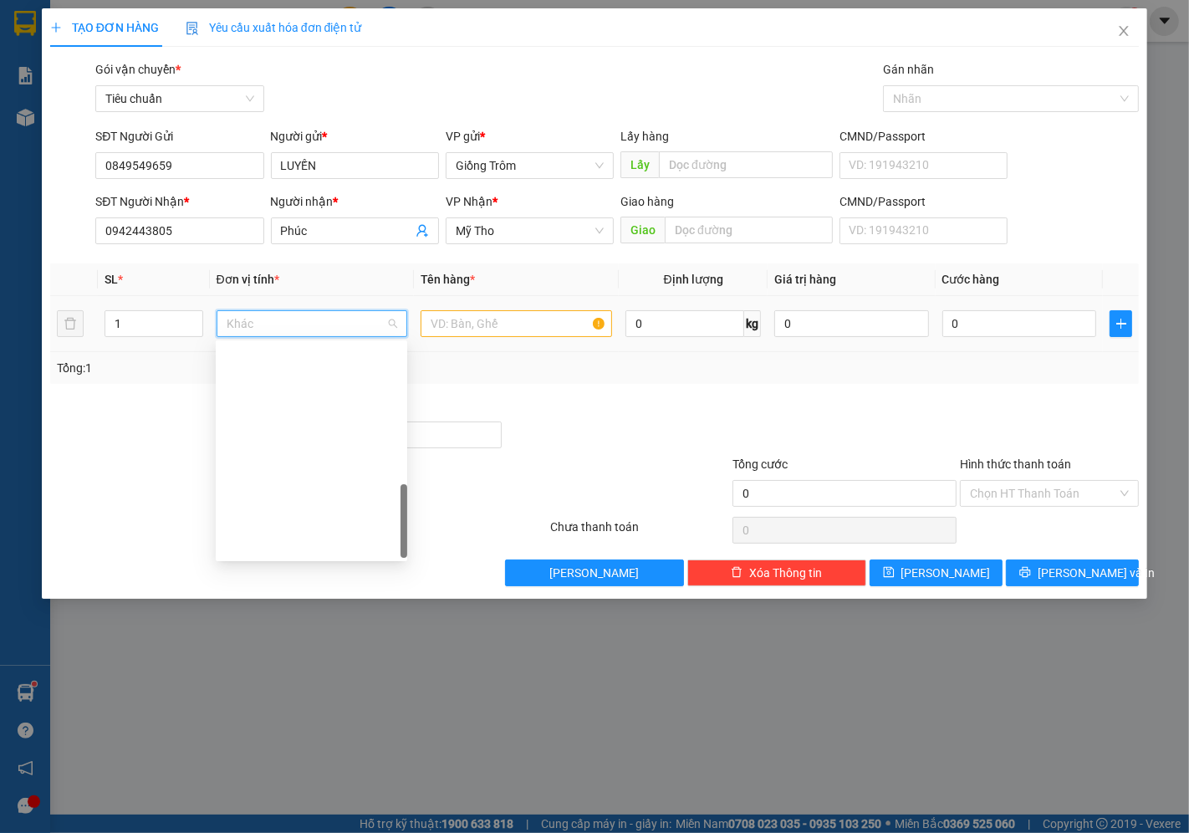
scroll to position [522, 0]
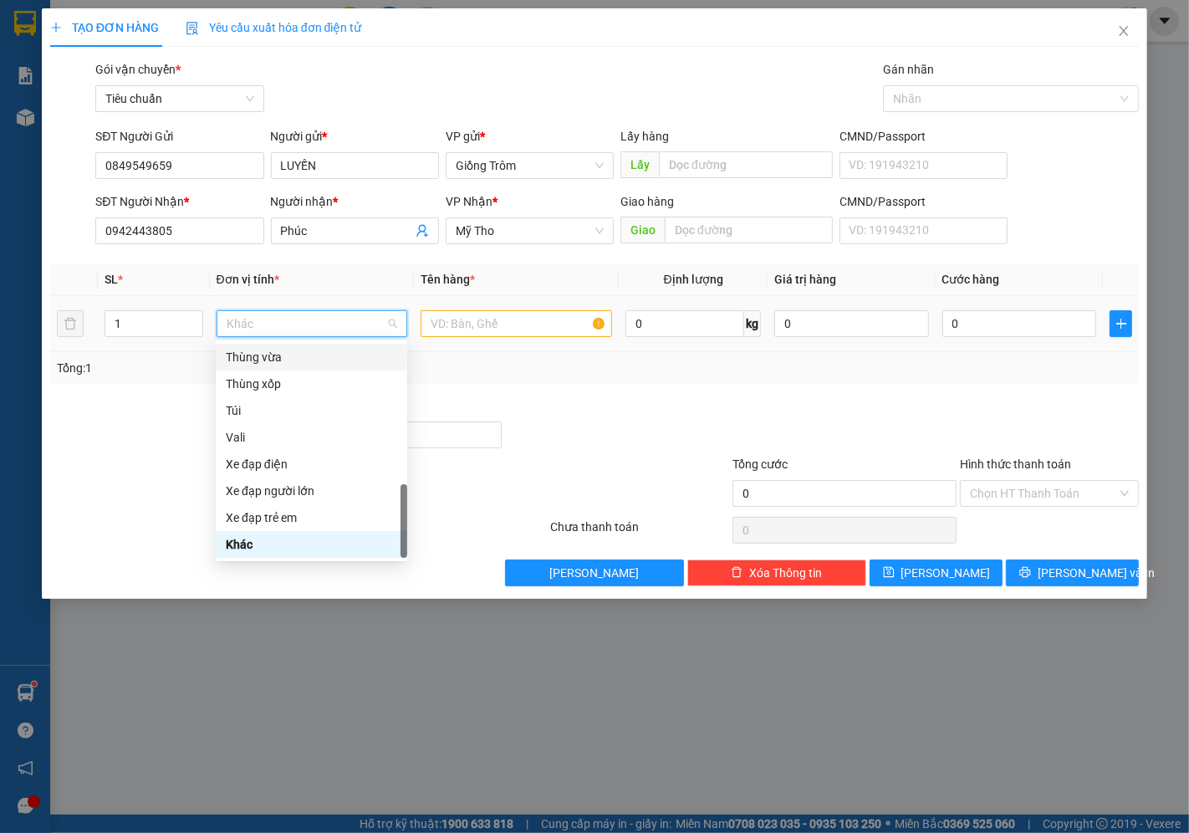
drag, startPoint x: 302, startPoint y: 364, endPoint x: 407, endPoint y: 324, distance: 112.7
click at [303, 364] on div "Thùng vừa" at bounding box center [311, 357] width 171 height 18
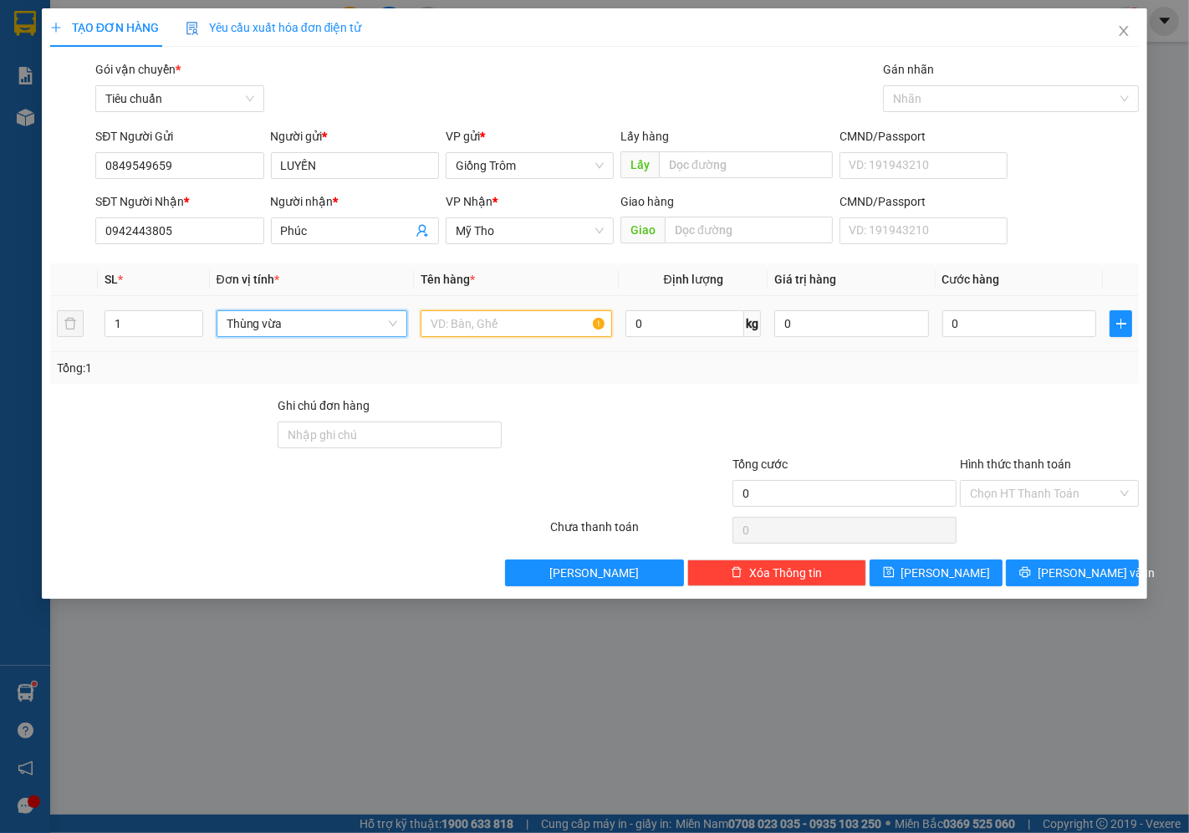
click at [422, 323] on input "text" at bounding box center [515, 323] width 191 height 27
type input "thuốc"
click at [1024, 329] on input "0" at bounding box center [1019, 323] width 154 height 27
type input "3"
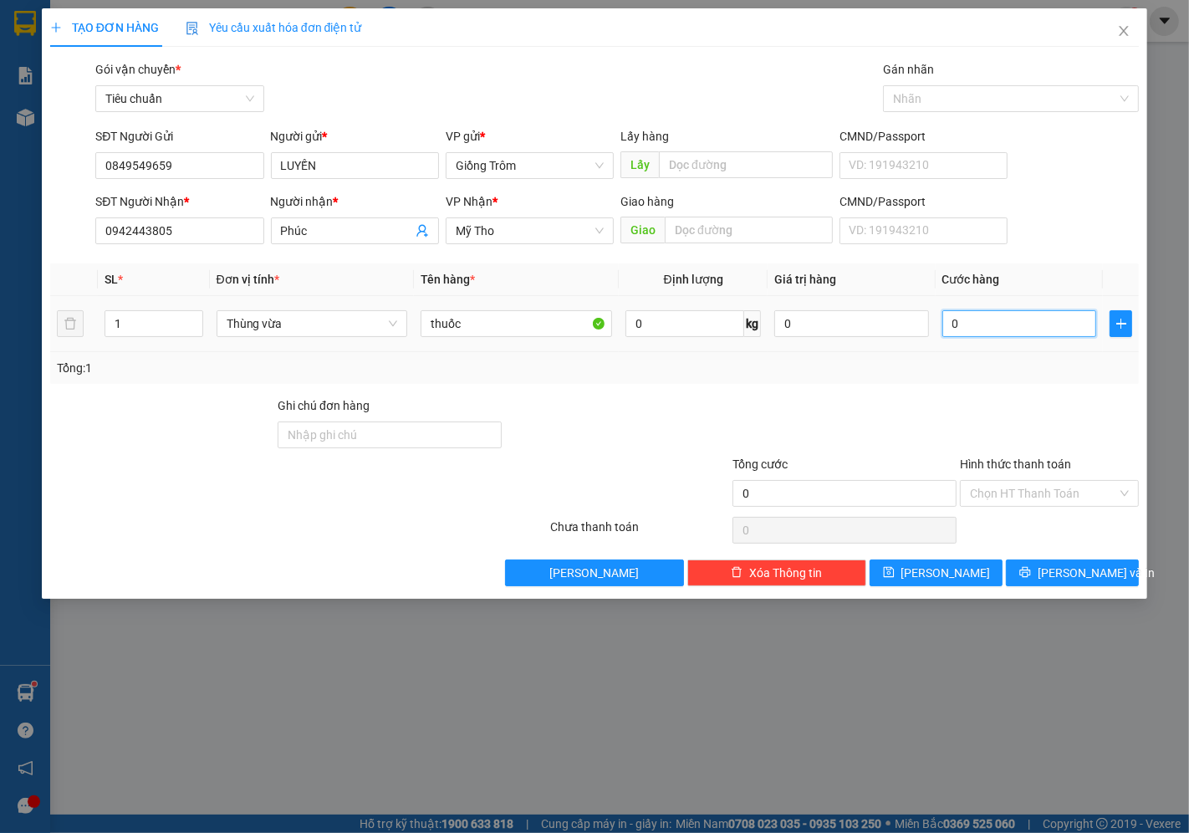
type input "3"
type input "30"
type input "30.000"
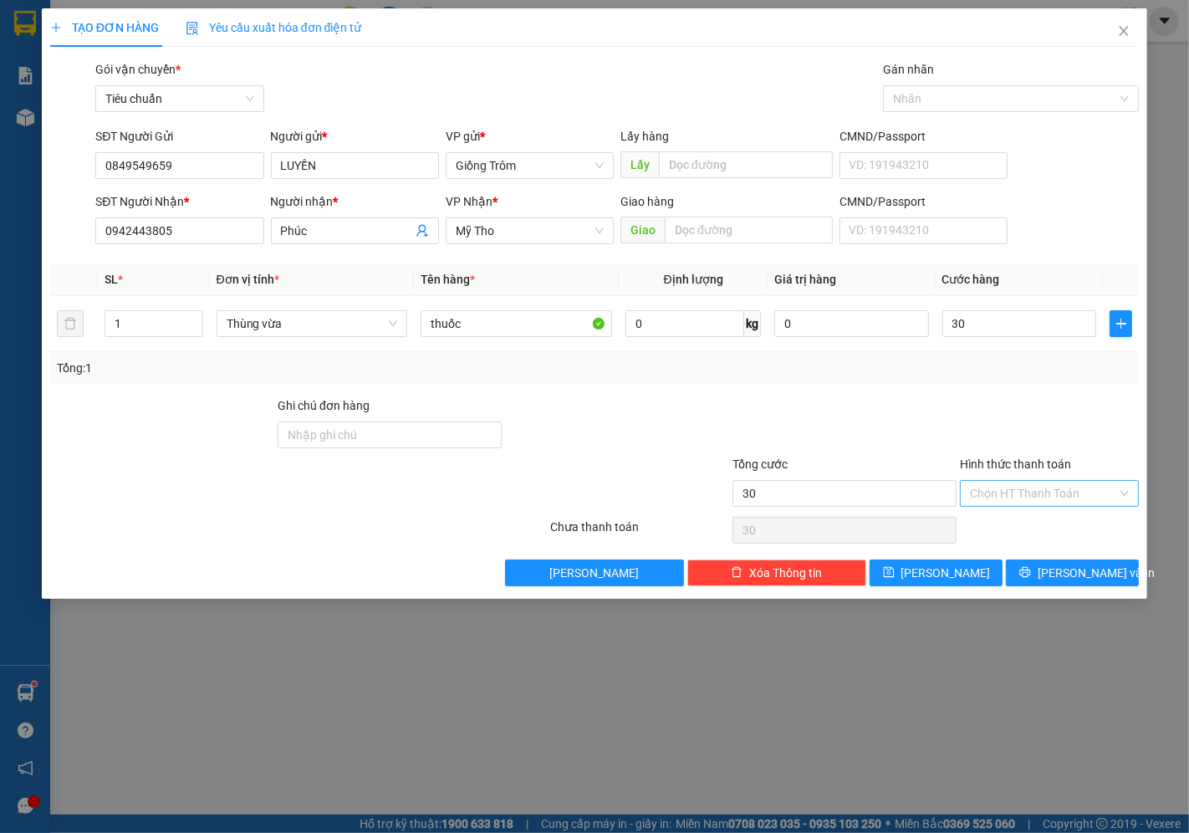
type input "30.000"
click at [1025, 491] on input "Hình thức thanh toán" at bounding box center [1043, 493] width 147 height 25
click at [1018, 525] on div "Tại văn phòng" at bounding box center [1050, 526] width 159 height 18
type input "0"
click at [1031, 578] on icon "printer" at bounding box center [1025, 572] width 12 height 12
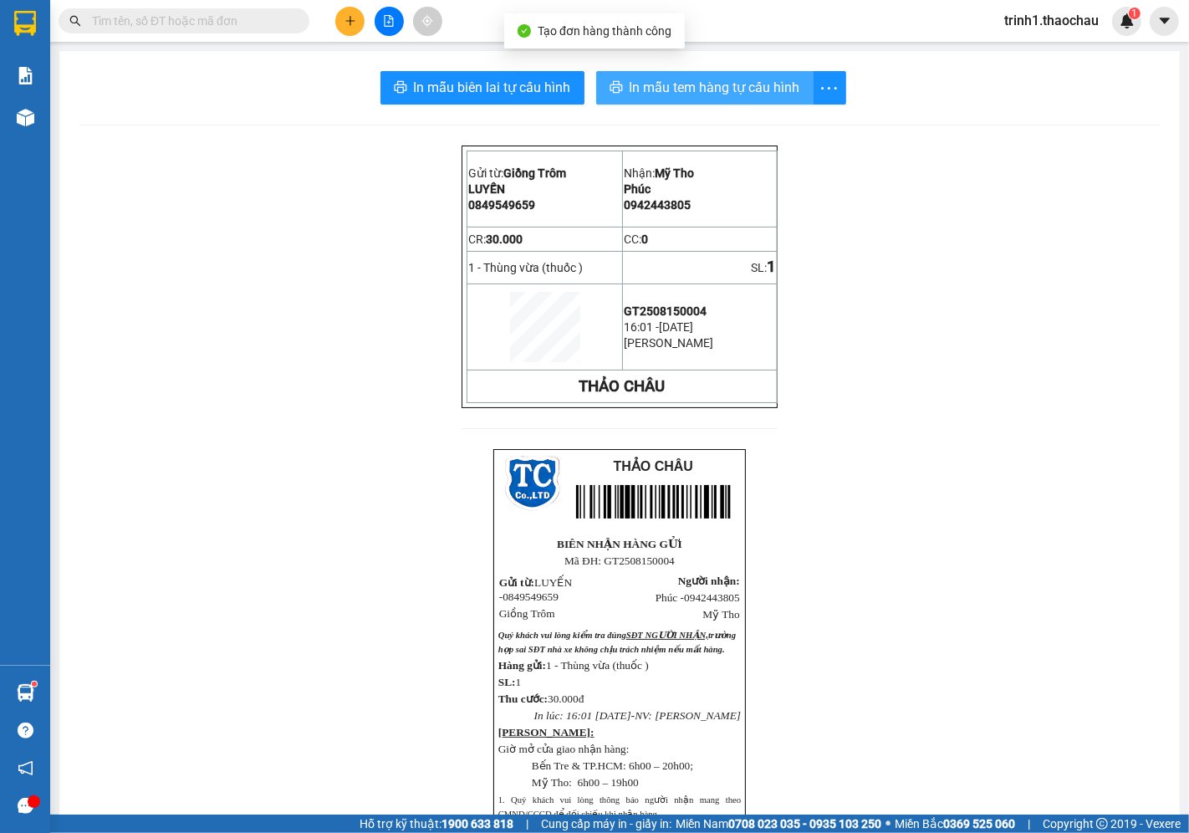
click at [721, 100] on button "In mẫu tem hàng tự cấu hình" at bounding box center [704, 87] width 217 height 33
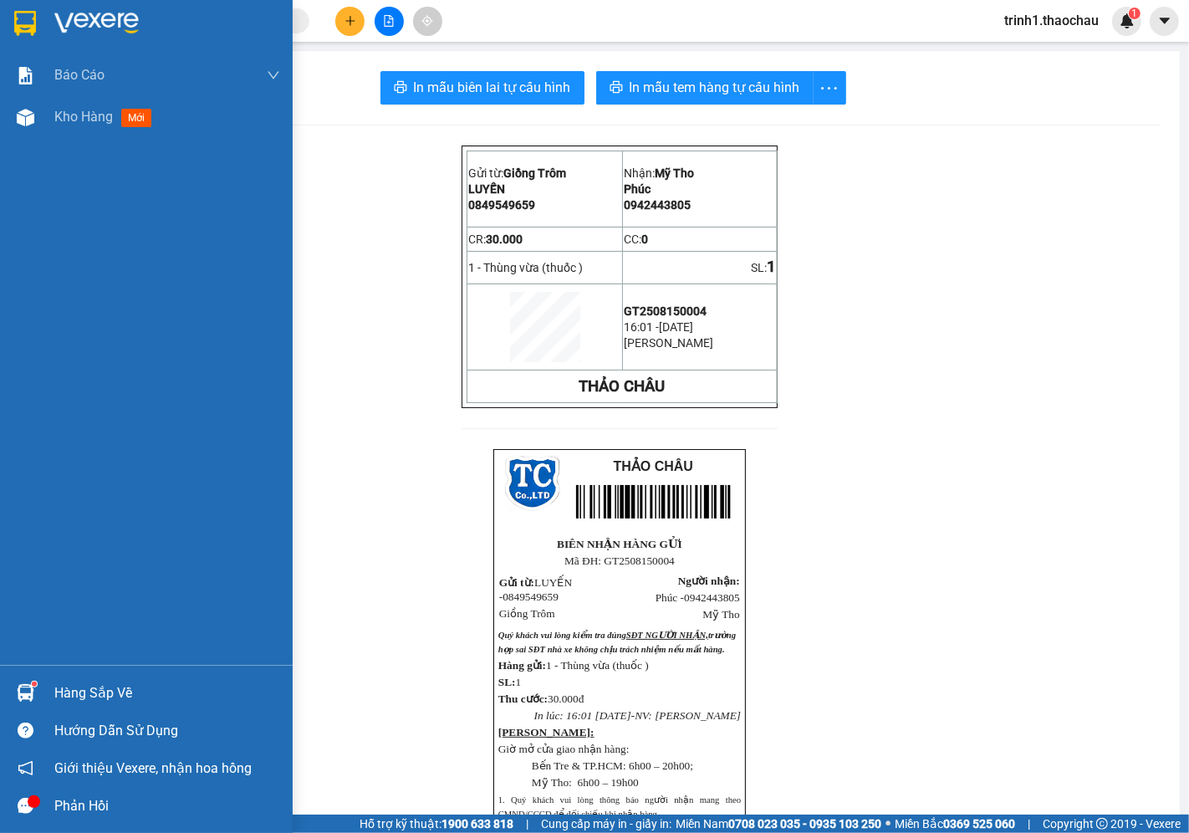
click at [69, 682] on div "Hàng sắp về" at bounding box center [167, 692] width 226 height 25
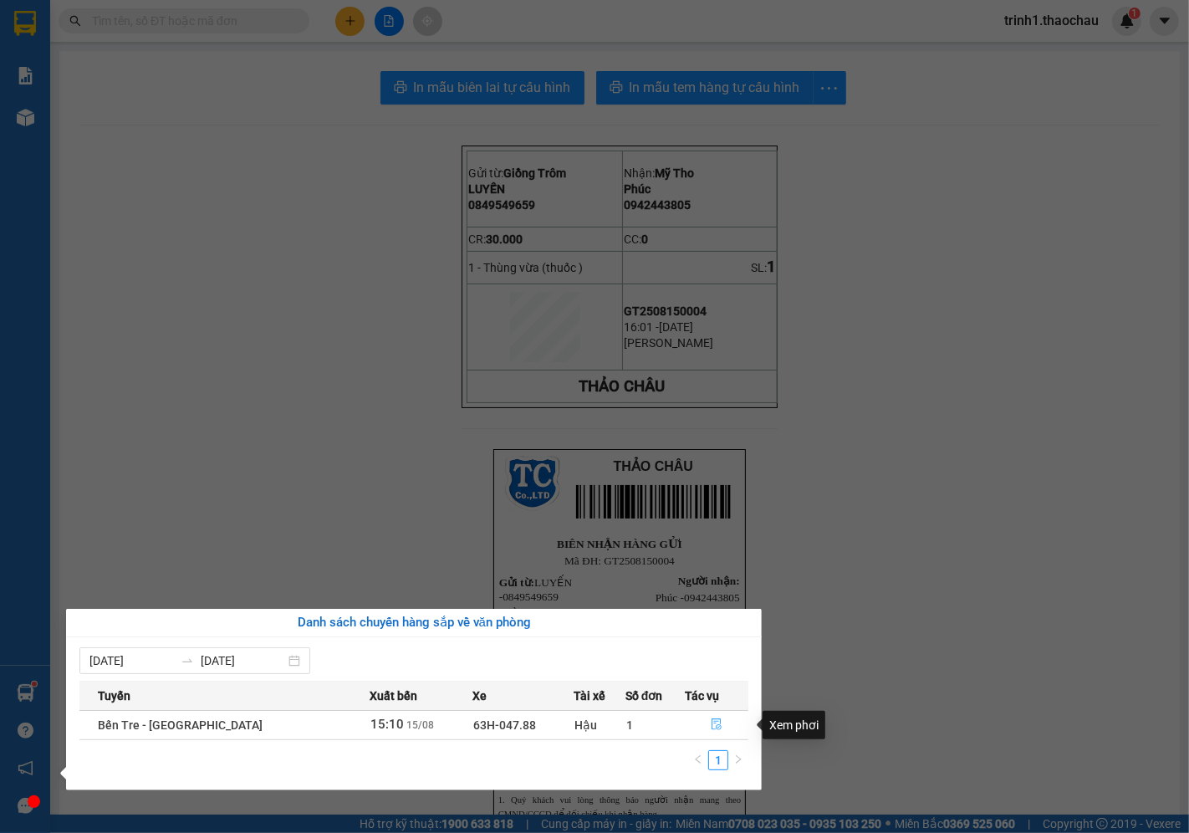
click at [711, 728] on icon "file-done" at bounding box center [717, 724] width 12 height 12
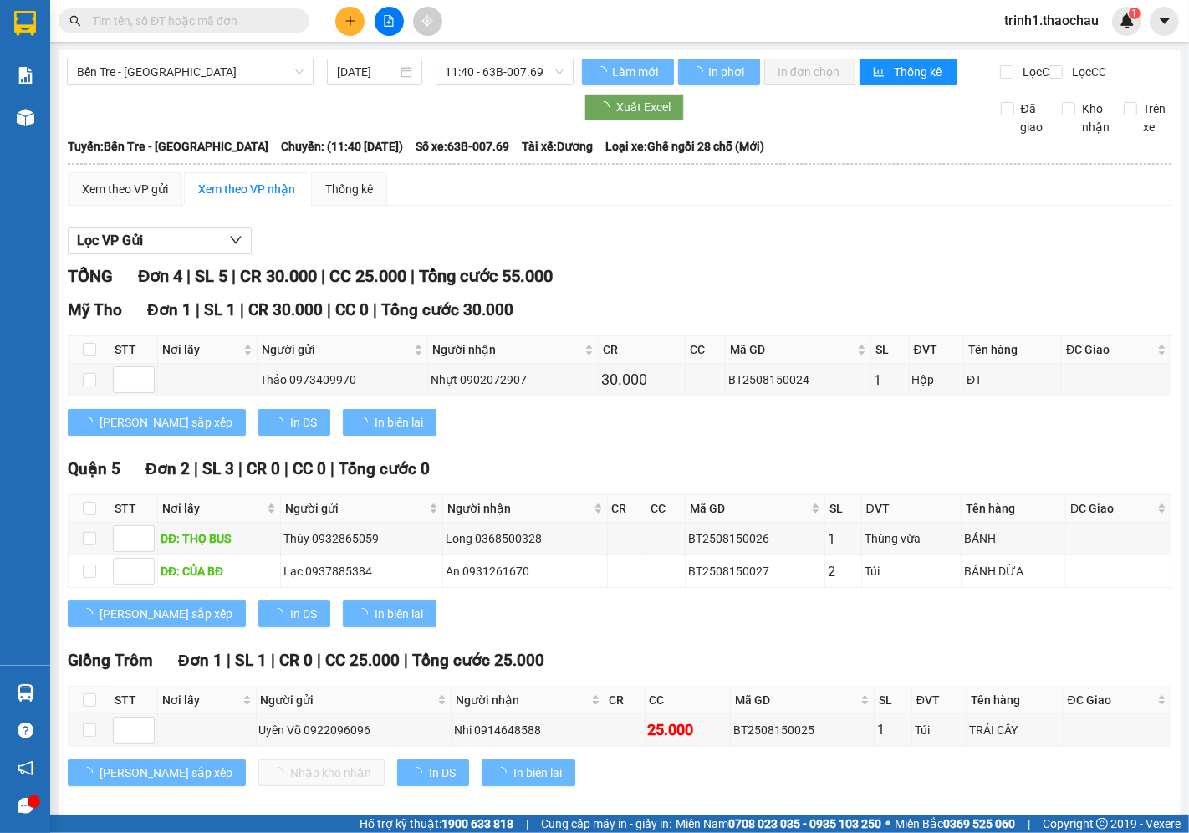
scroll to position [33, 0]
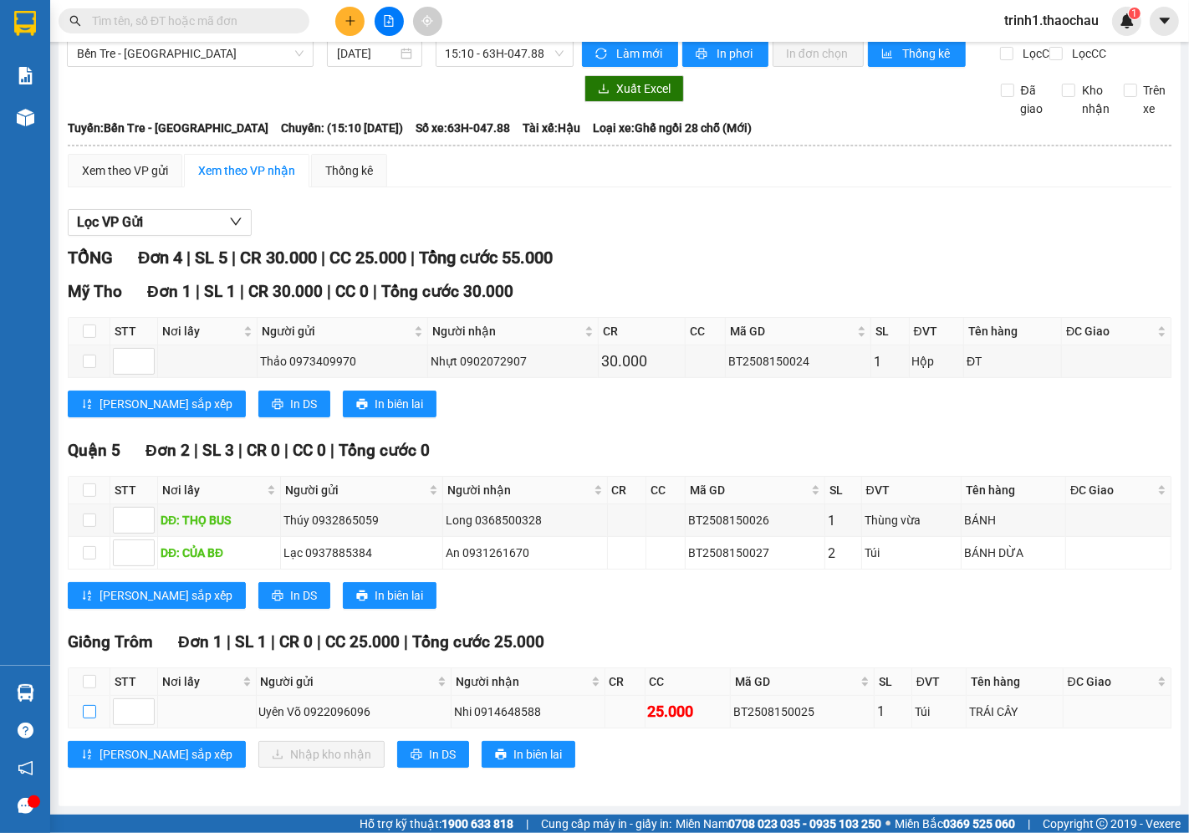
click at [84, 709] on input "checkbox" at bounding box center [89, 711] width 13 height 13
checkbox input "true"
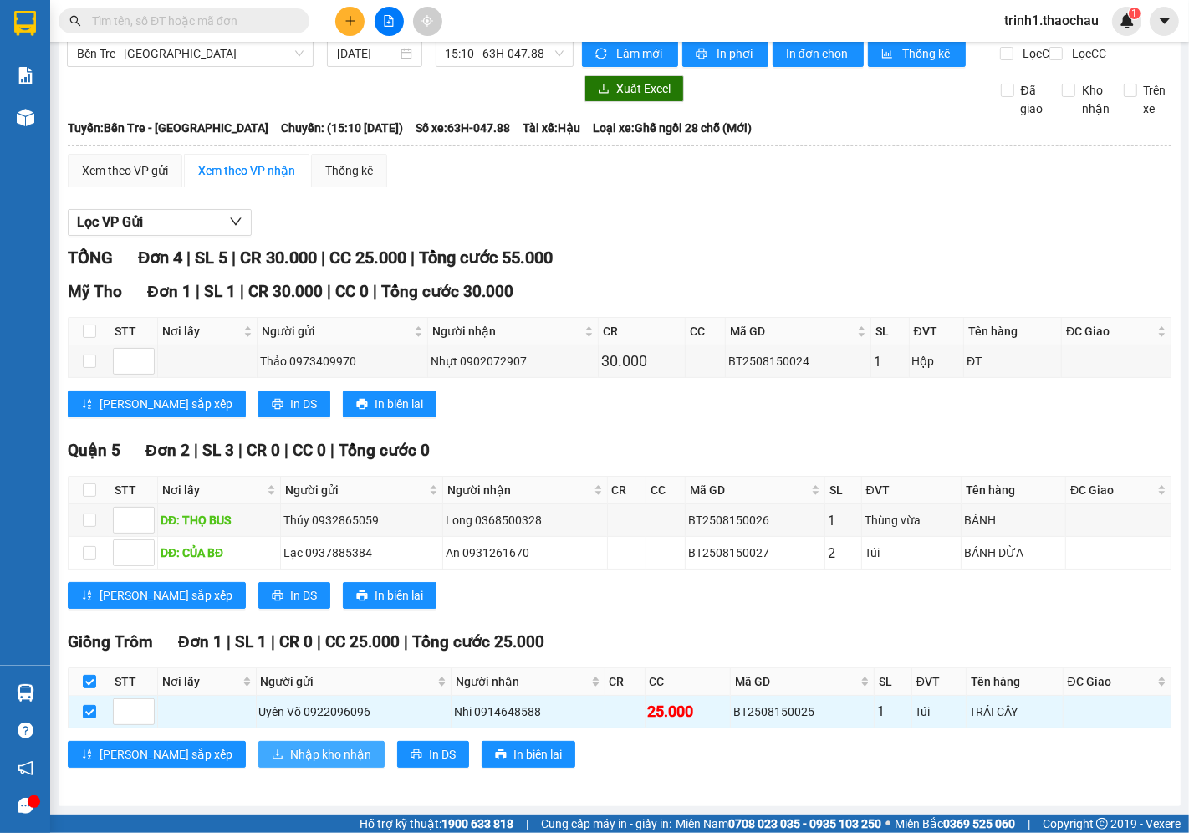
click at [290, 756] on span "Nhập kho nhận" at bounding box center [330, 754] width 81 height 18
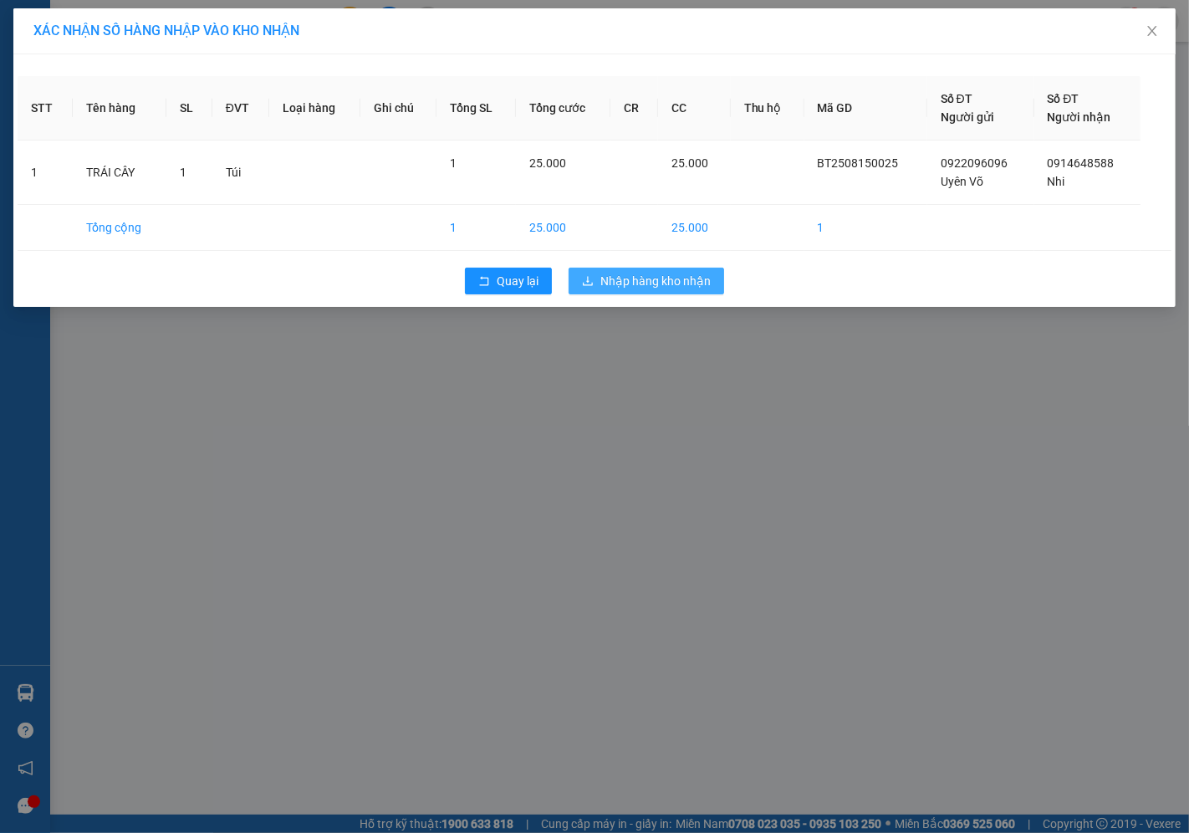
click at [658, 288] on span "Nhập hàng kho nhận" at bounding box center [655, 281] width 110 height 18
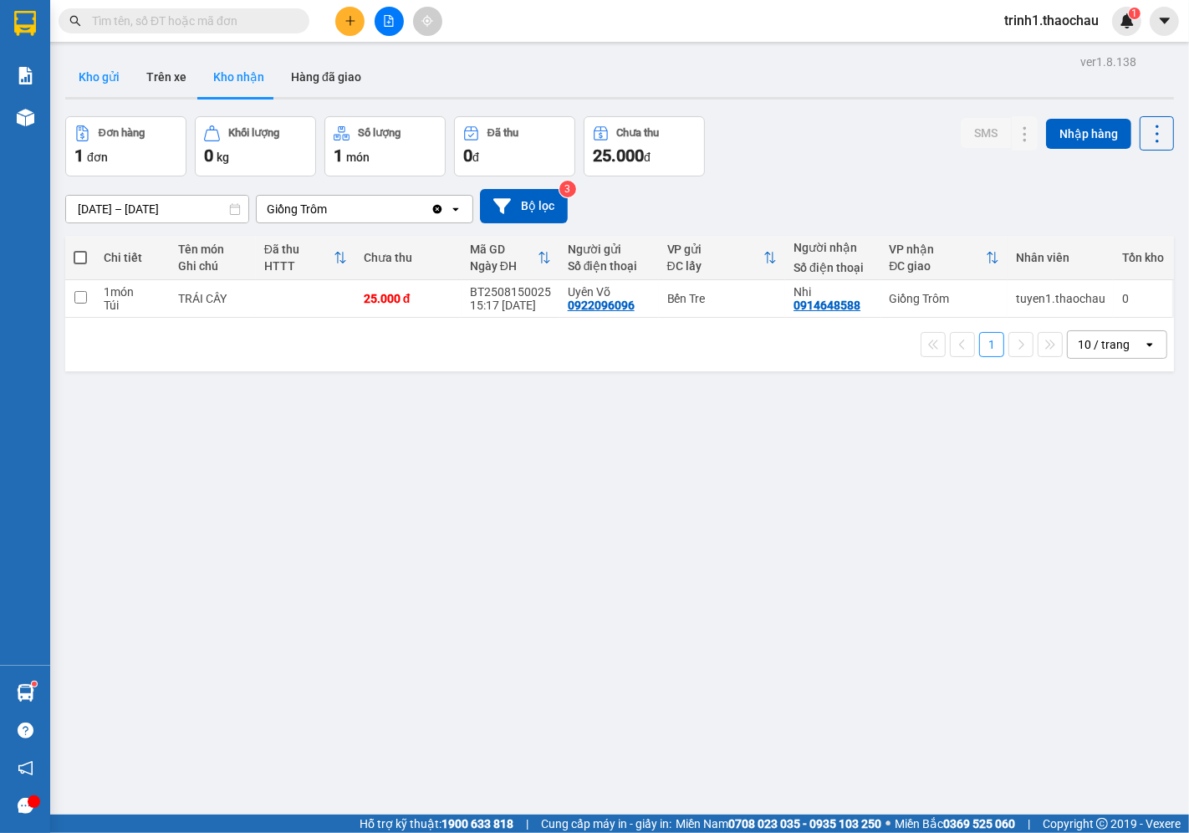
click at [110, 87] on button "Kho gửi" at bounding box center [99, 77] width 68 height 40
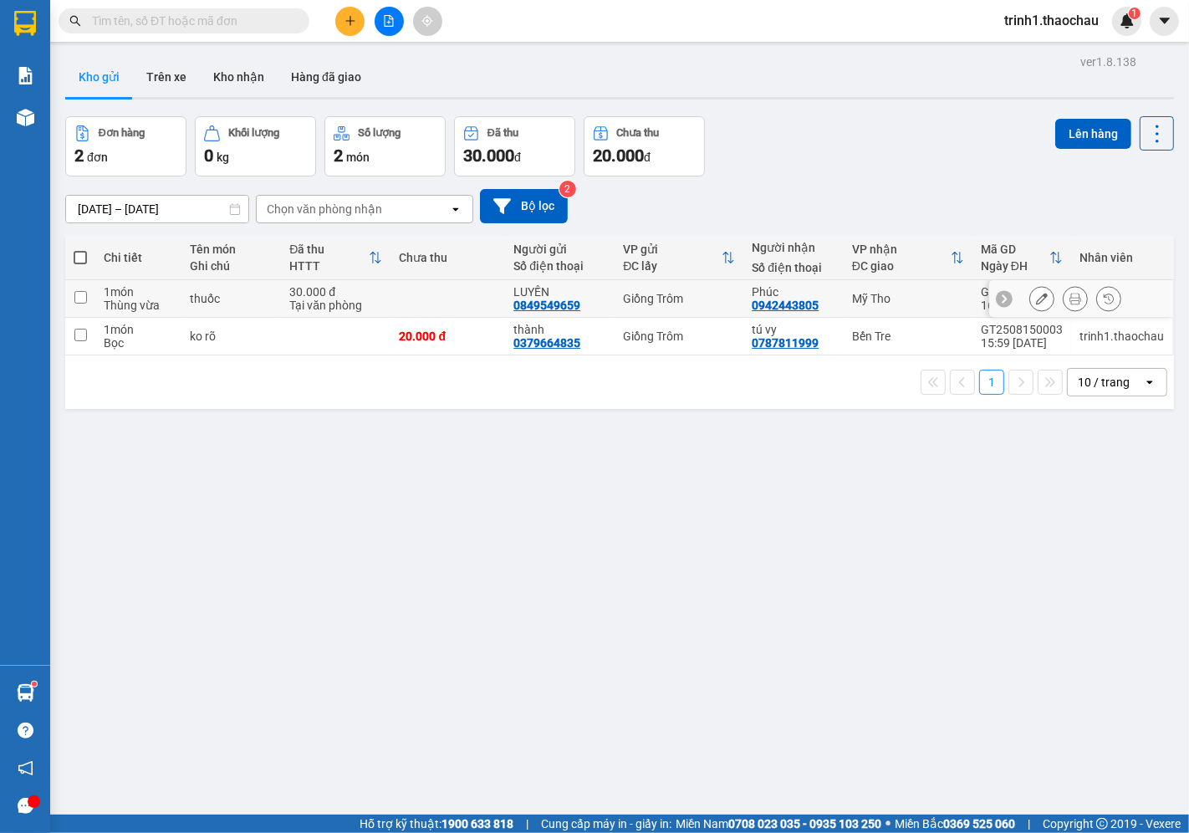
click at [151, 308] on div "Thùng vừa" at bounding box center [138, 304] width 69 height 13
checkbox input "true"
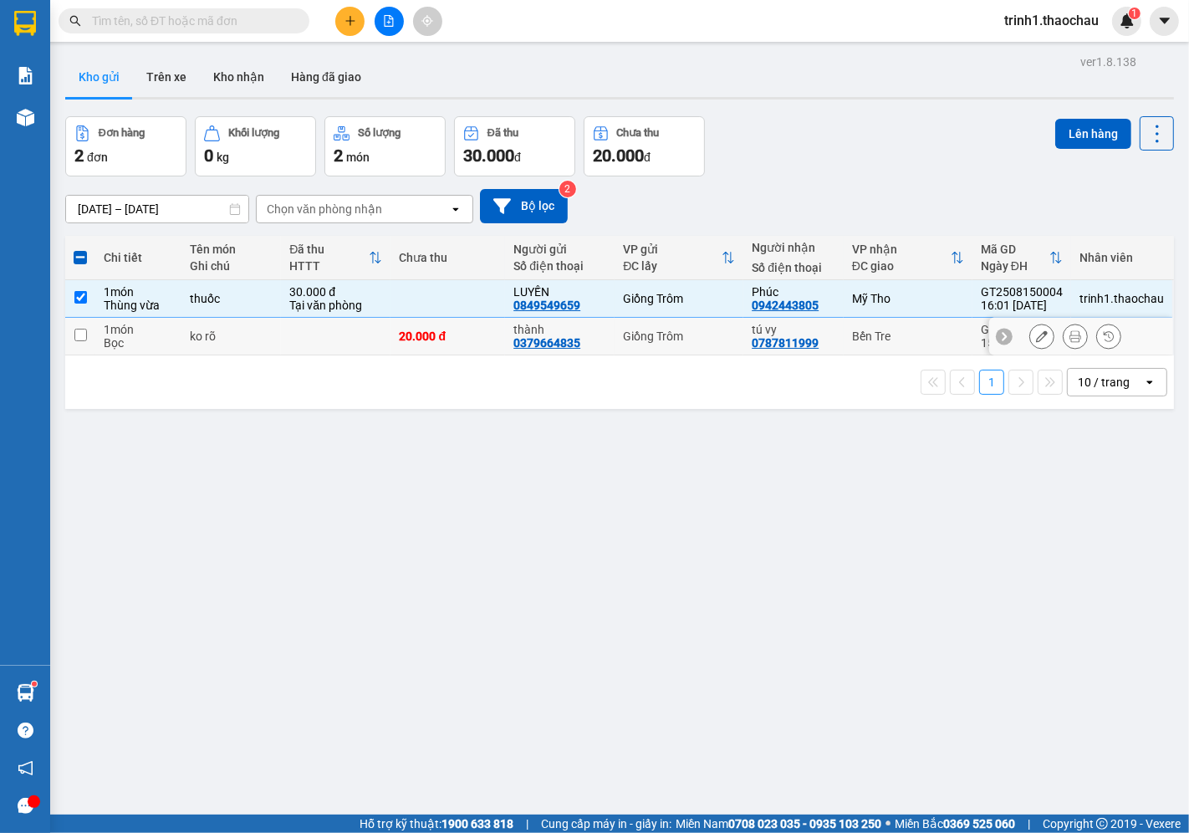
drag, startPoint x: 155, startPoint y: 352, endPoint x: 165, endPoint y: 348, distance: 10.9
click at [155, 349] on td "1 món Bọc" at bounding box center [138, 337] width 86 height 38
checkbox input "true"
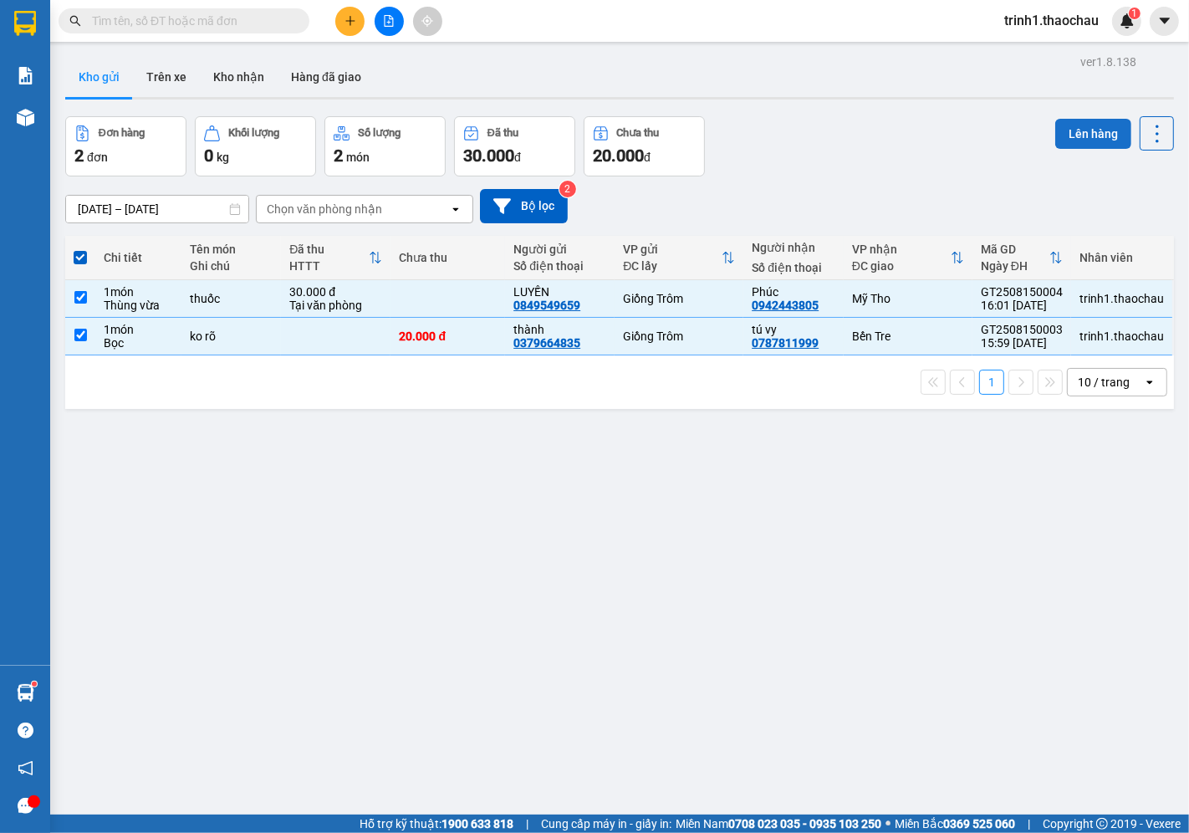
click at [1073, 130] on button "Lên hàng" at bounding box center [1093, 134] width 76 height 30
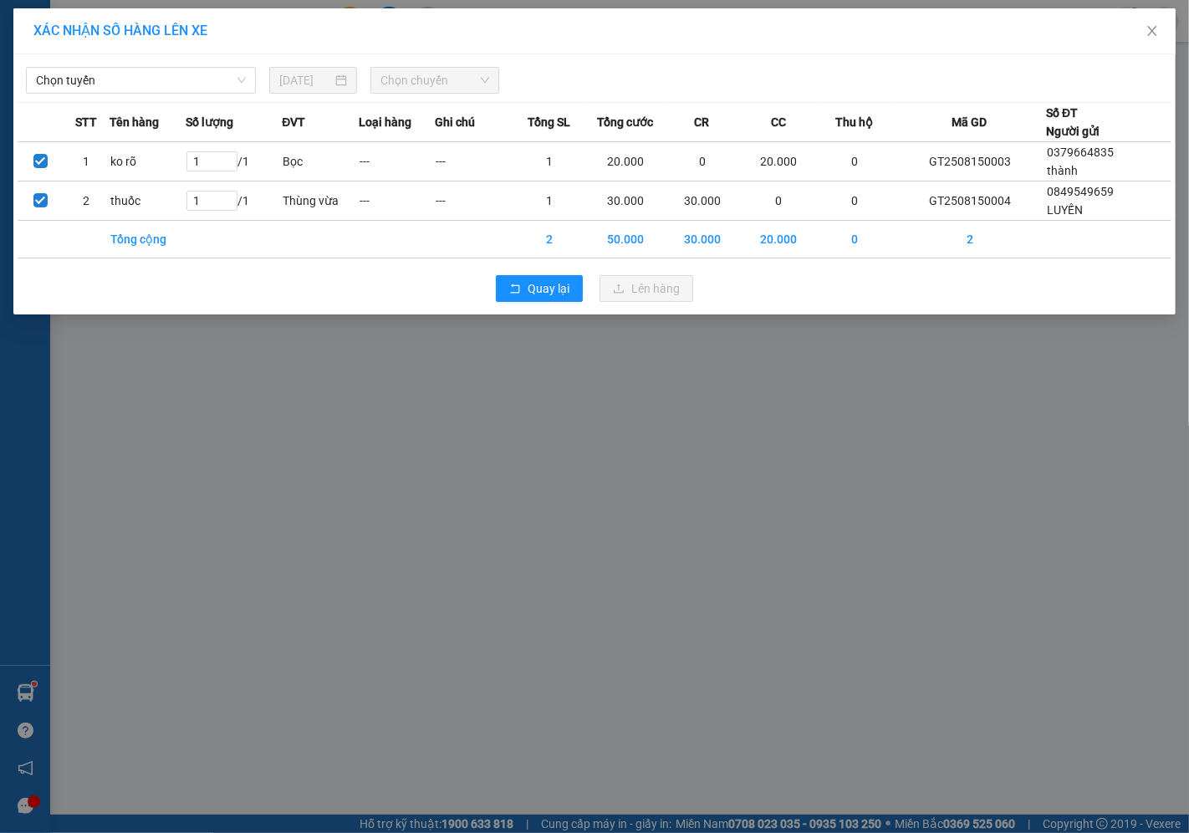
click at [186, 62] on div "Chọn tuyến [DATE] Chọn chuyến" at bounding box center [595, 76] width 1154 height 35
click at [171, 70] on span "Chọn tuyến" at bounding box center [141, 80] width 210 height 25
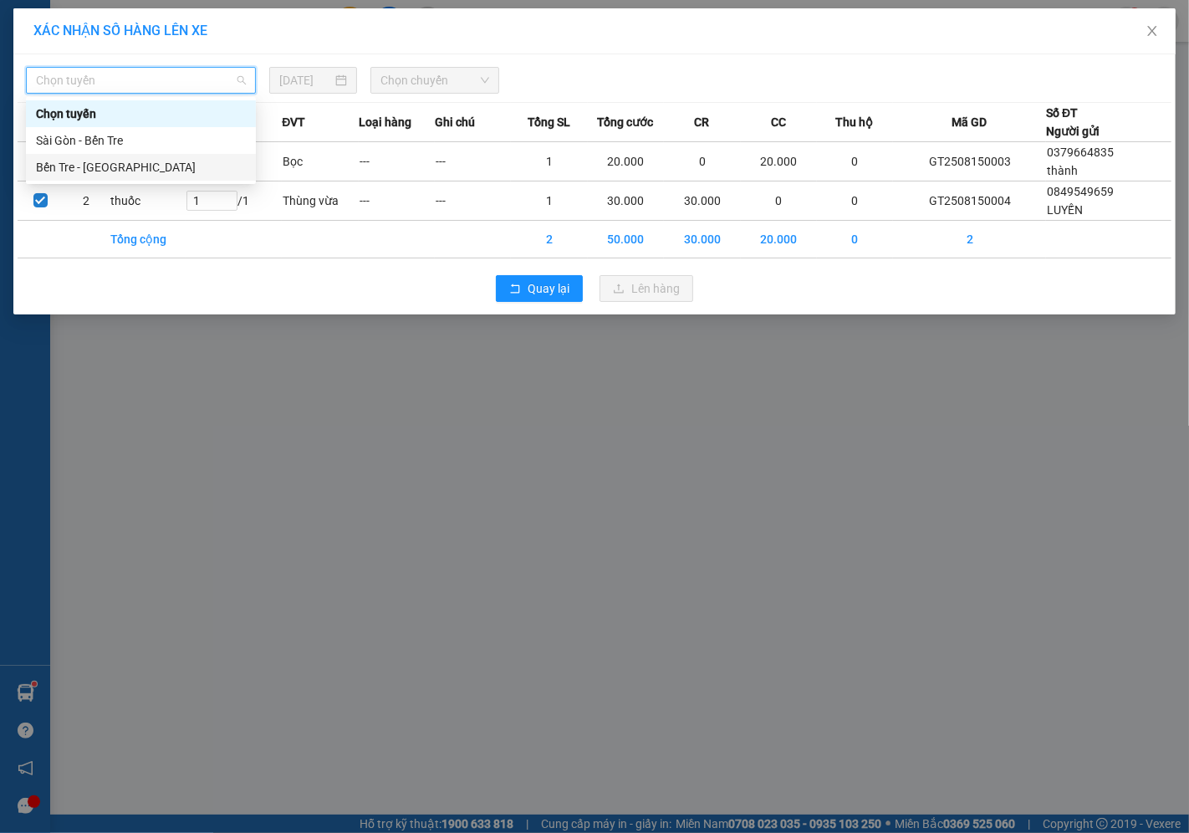
click at [149, 172] on div "Bến Tre - [GEOGRAPHIC_DATA]" at bounding box center [141, 167] width 210 height 18
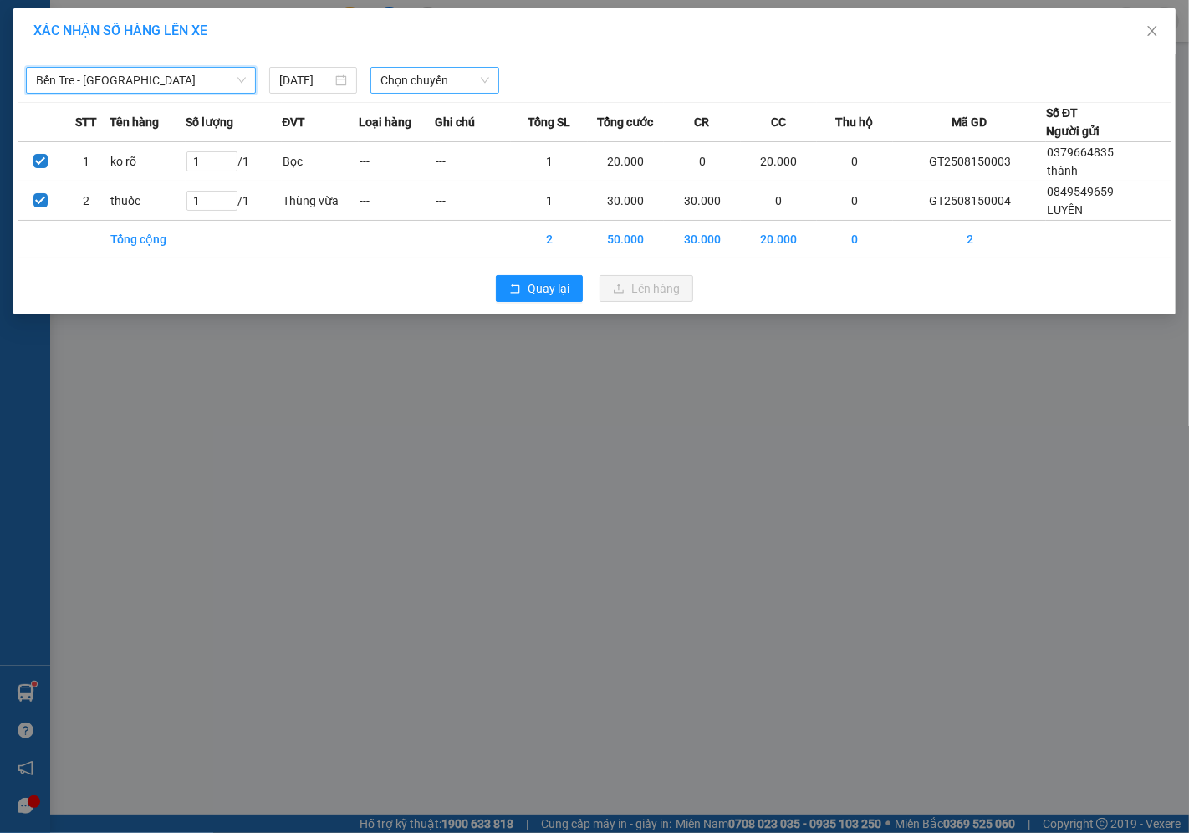
click at [462, 89] on span "Chọn chuyến" at bounding box center [434, 80] width 109 height 25
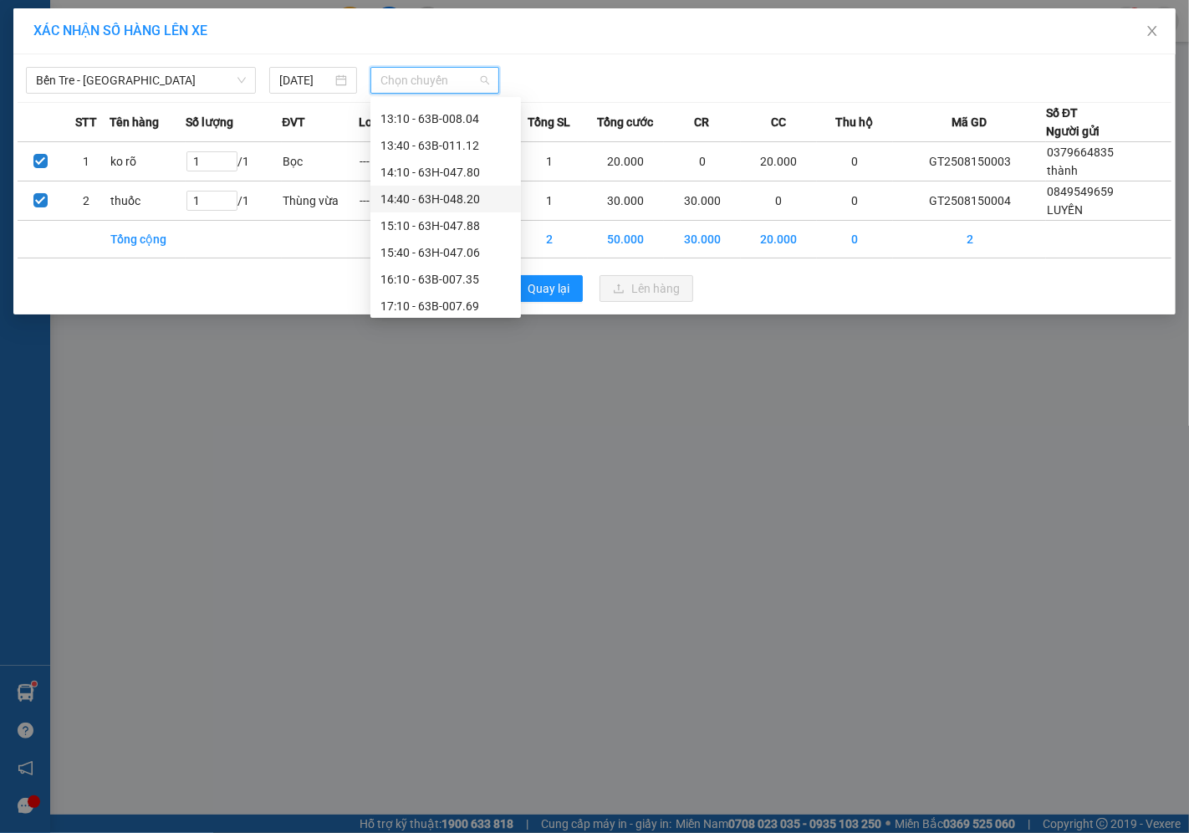
scroll to position [615, 0]
click at [420, 239] on div "17:10 - 63B-007.69" at bounding box center [445, 247] width 130 height 18
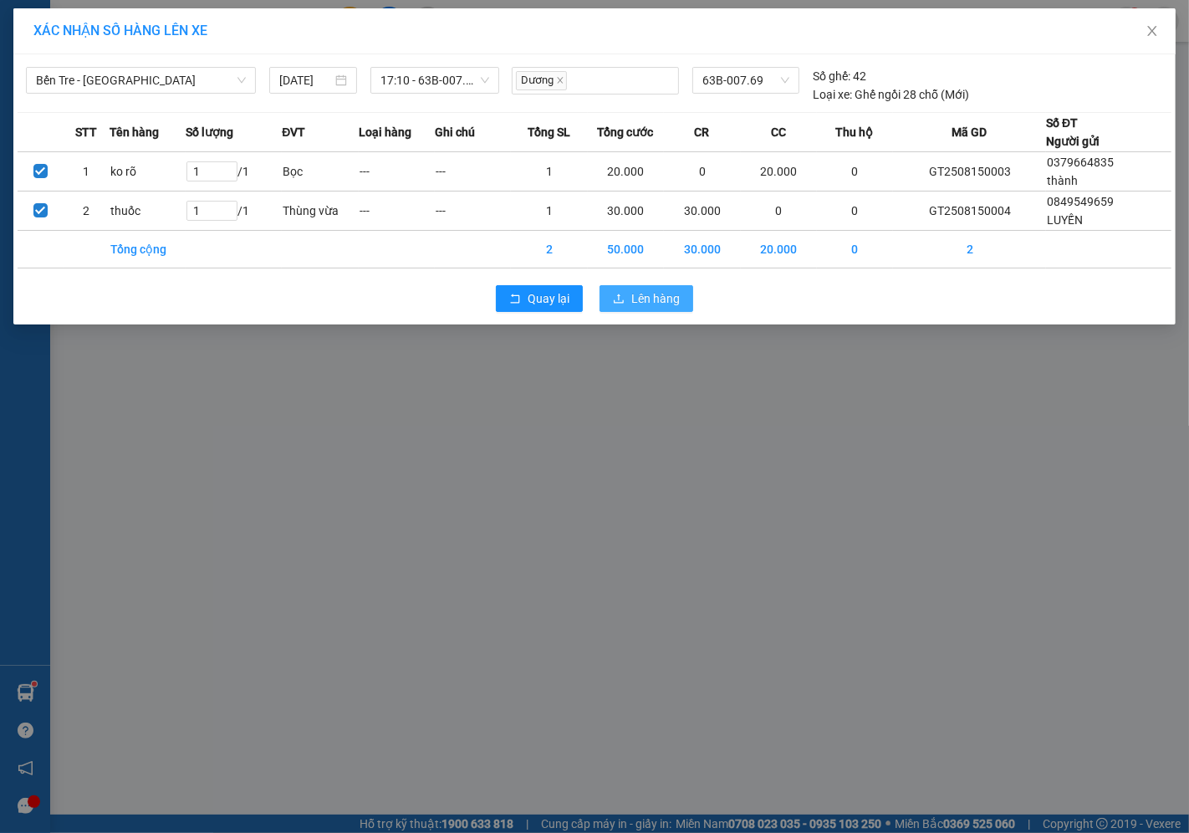
click at [645, 306] on span "Lên hàng" at bounding box center [655, 298] width 48 height 18
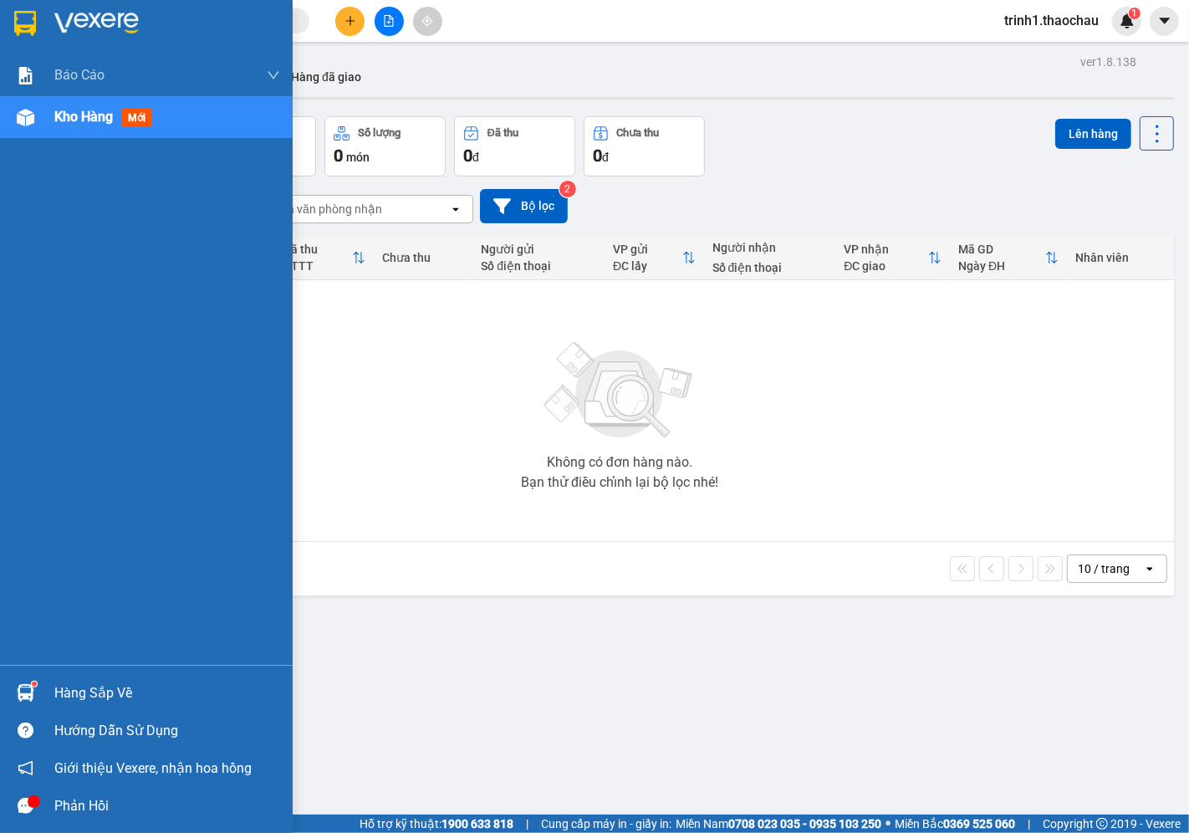
drag, startPoint x: 53, startPoint y: 445, endPoint x: 64, endPoint y: 490, distance: 46.6
click at [64, 490] on div "Báo cáo Báo cáo dòng tiền (nhân viên) Doanh số tạo đơn theo VP gửi (nhân viên) …" at bounding box center [146, 359] width 293 height 610
click at [129, 694] on div "Hàng sắp về" at bounding box center [167, 692] width 226 height 25
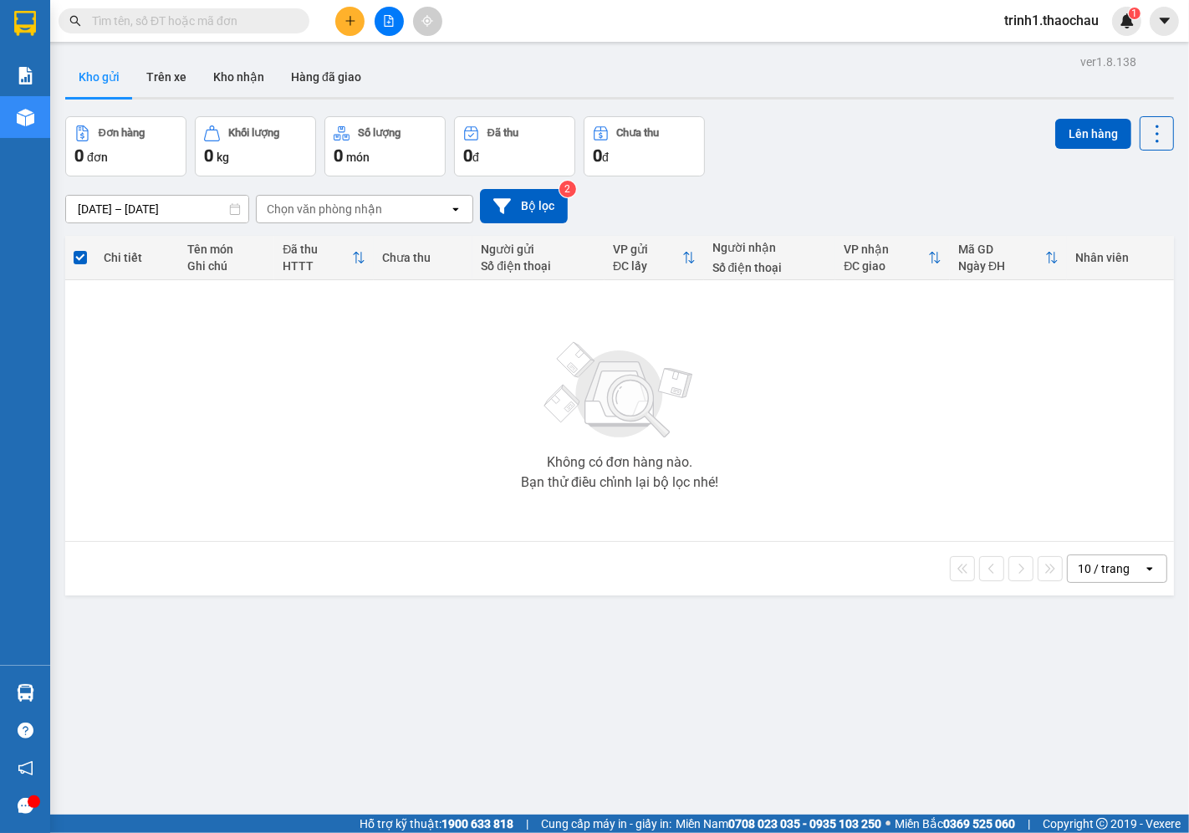
click at [147, 364] on section "Kết quả tìm kiếm ( 0 ) Bộ lọc No Data trinh1.thaochau 1 Báo cáo Báo cáo dòng ti…" at bounding box center [594, 416] width 1189 height 833
